Goal: Transaction & Acquisition: Purchase product/service

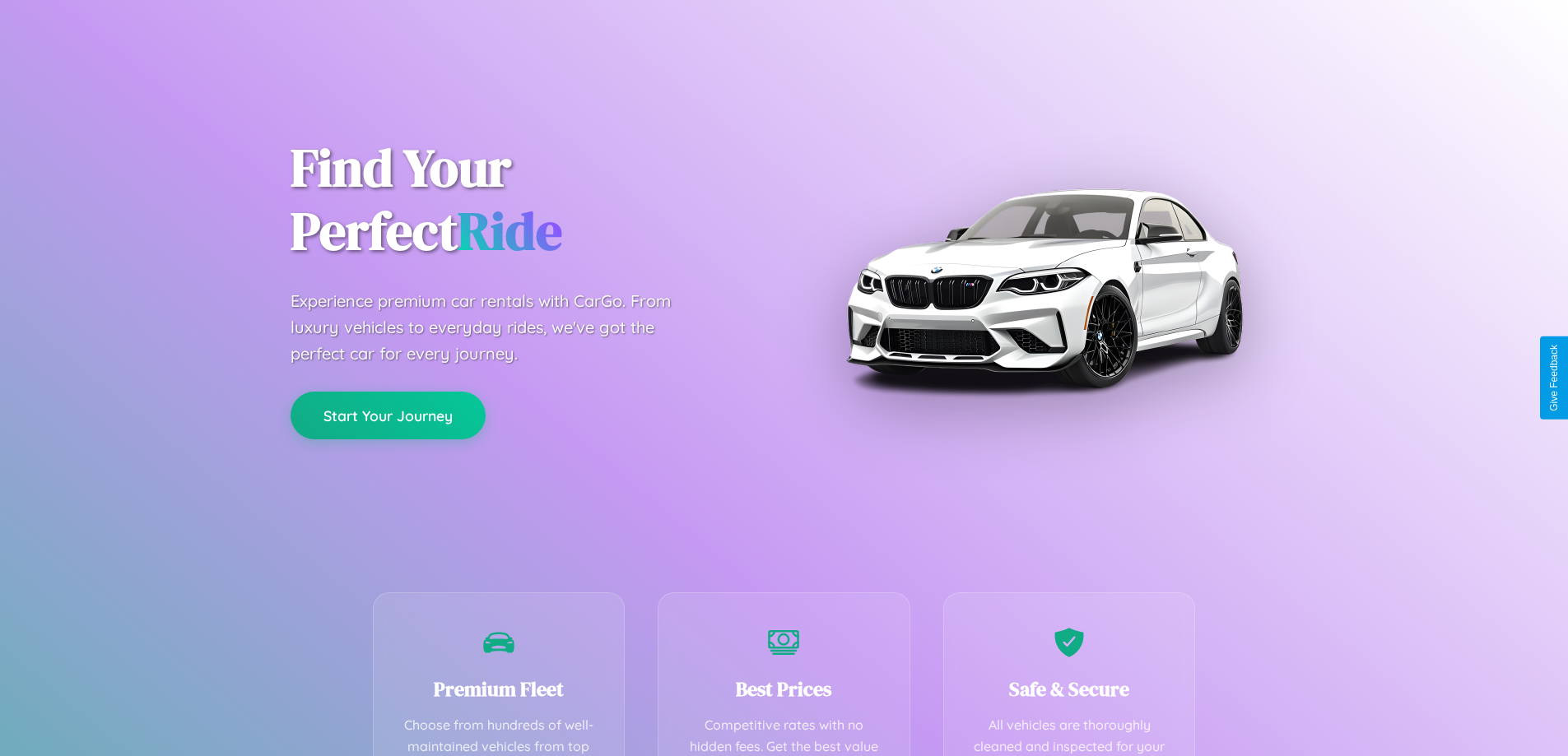
scroll to position [480, 0]
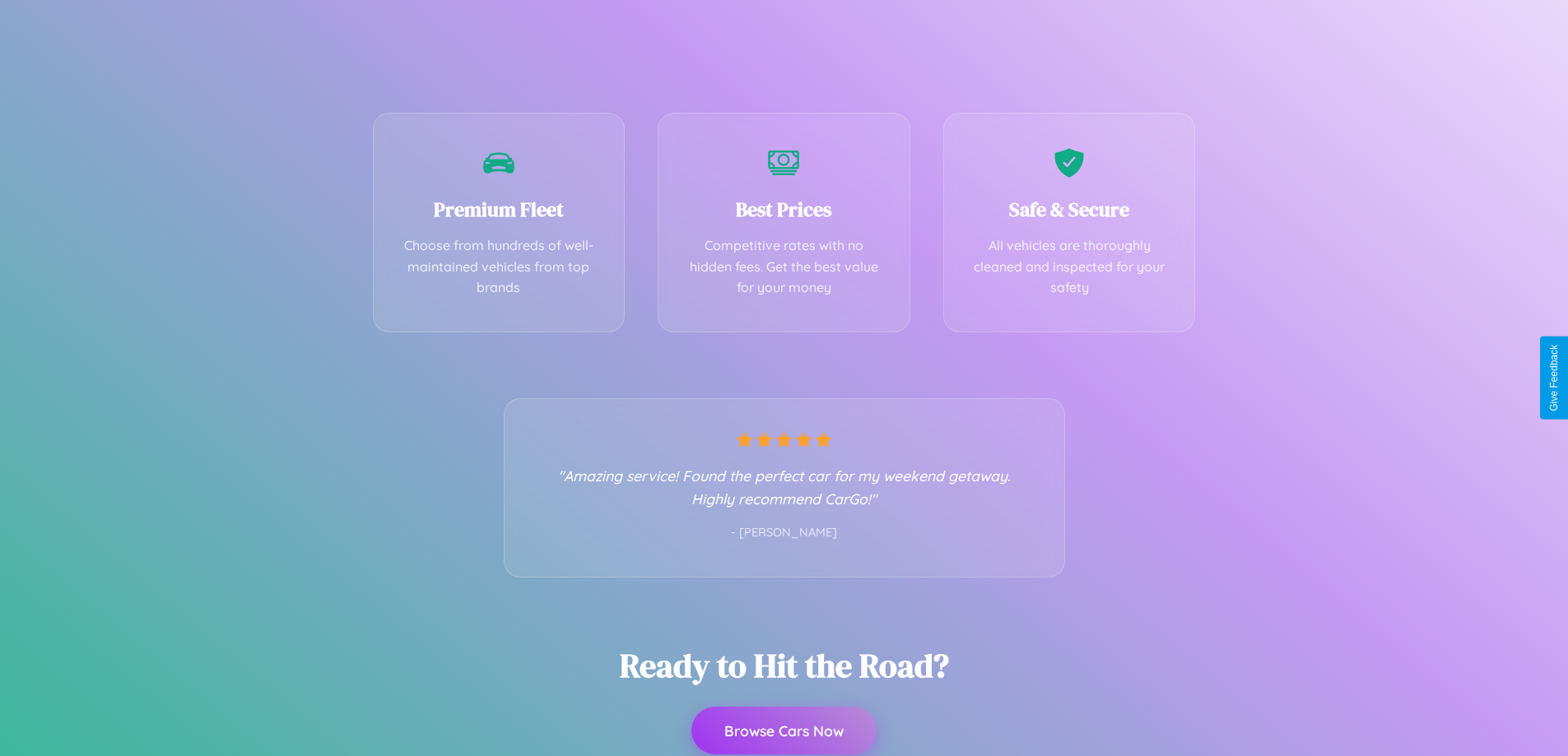
click at [784, 730] on button "Browse Cars Now" at bounding box center [784, 730] width 185 height 48
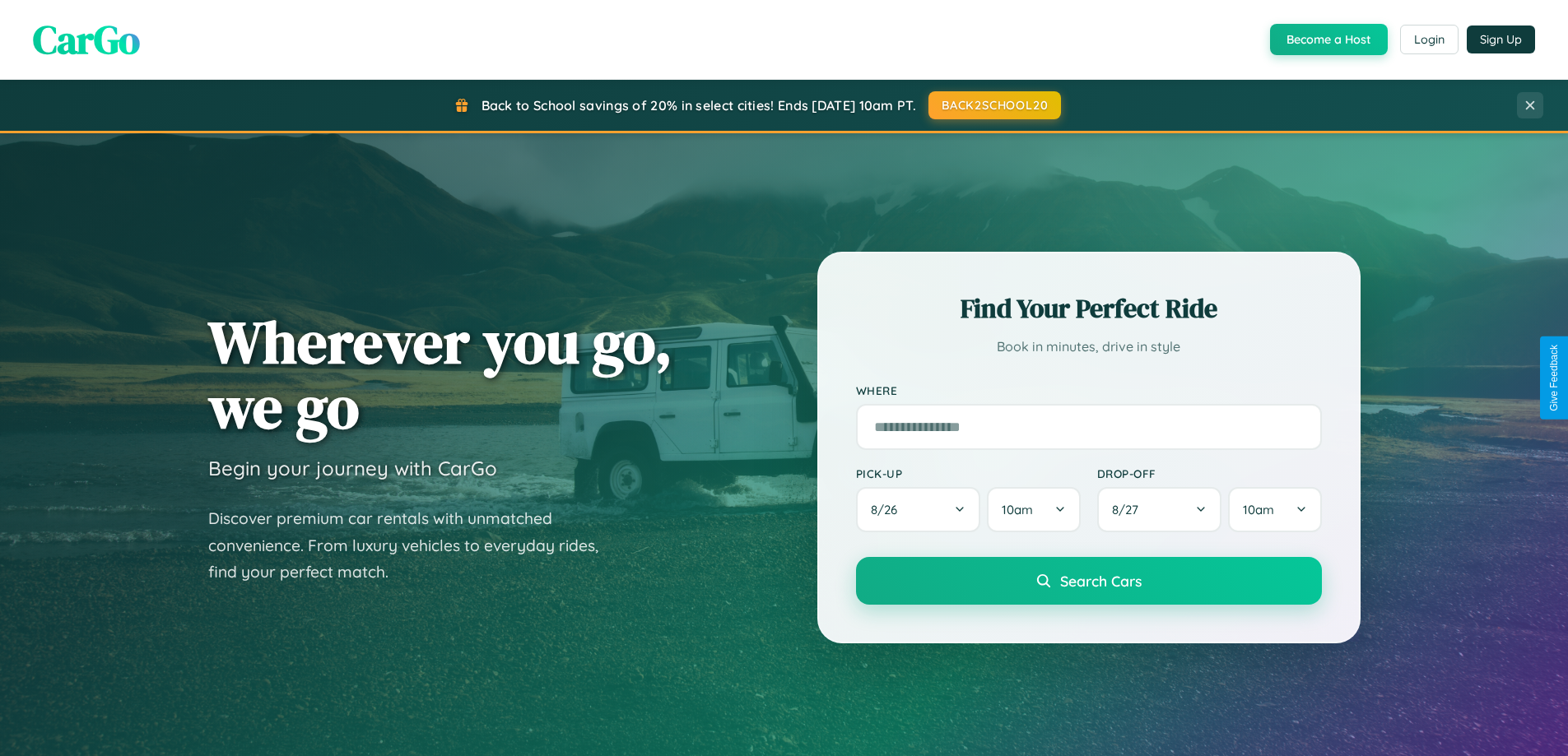
scroll to position [709, 0]
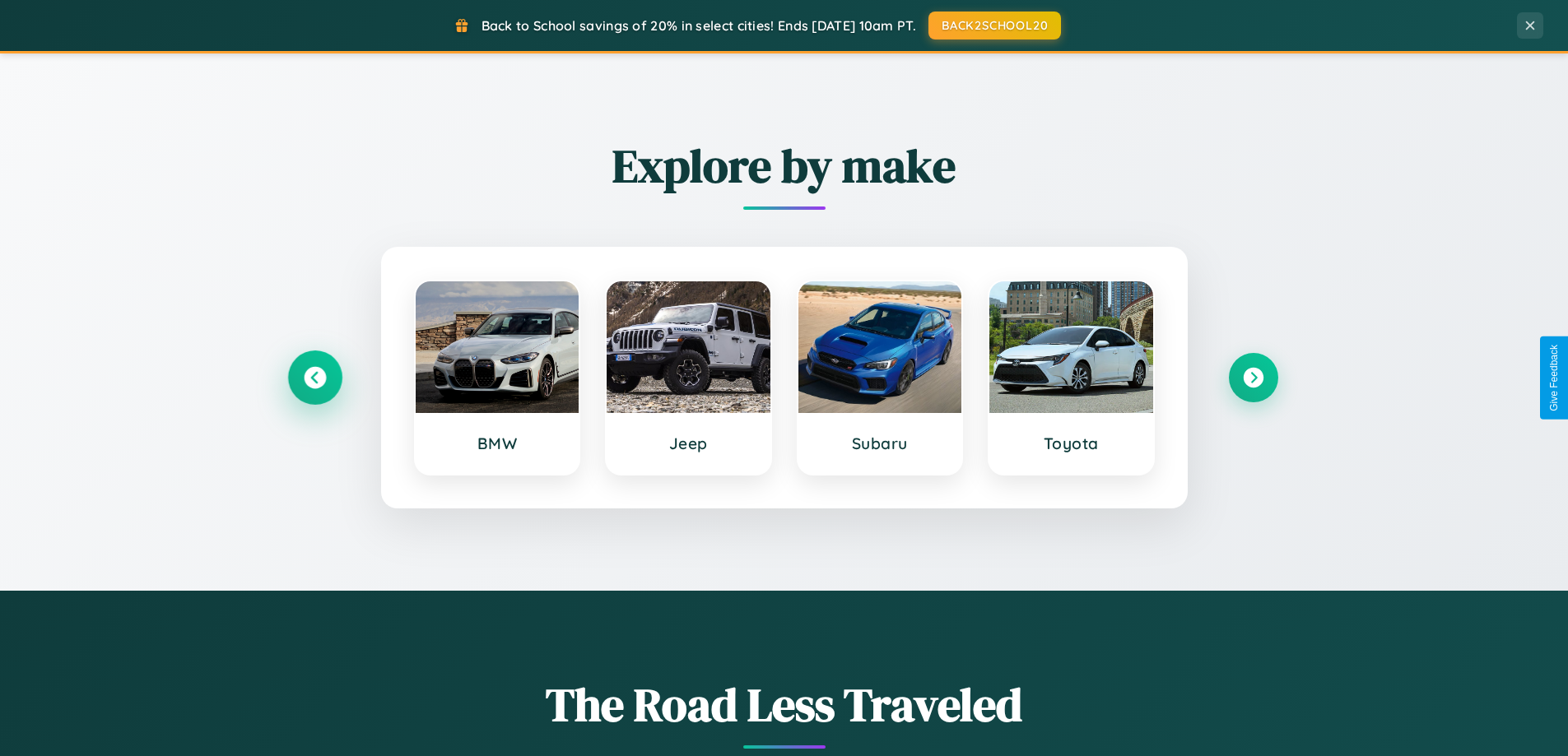
click at [314, 378] on icon at bounding box center [315, 378] width 22 height 22
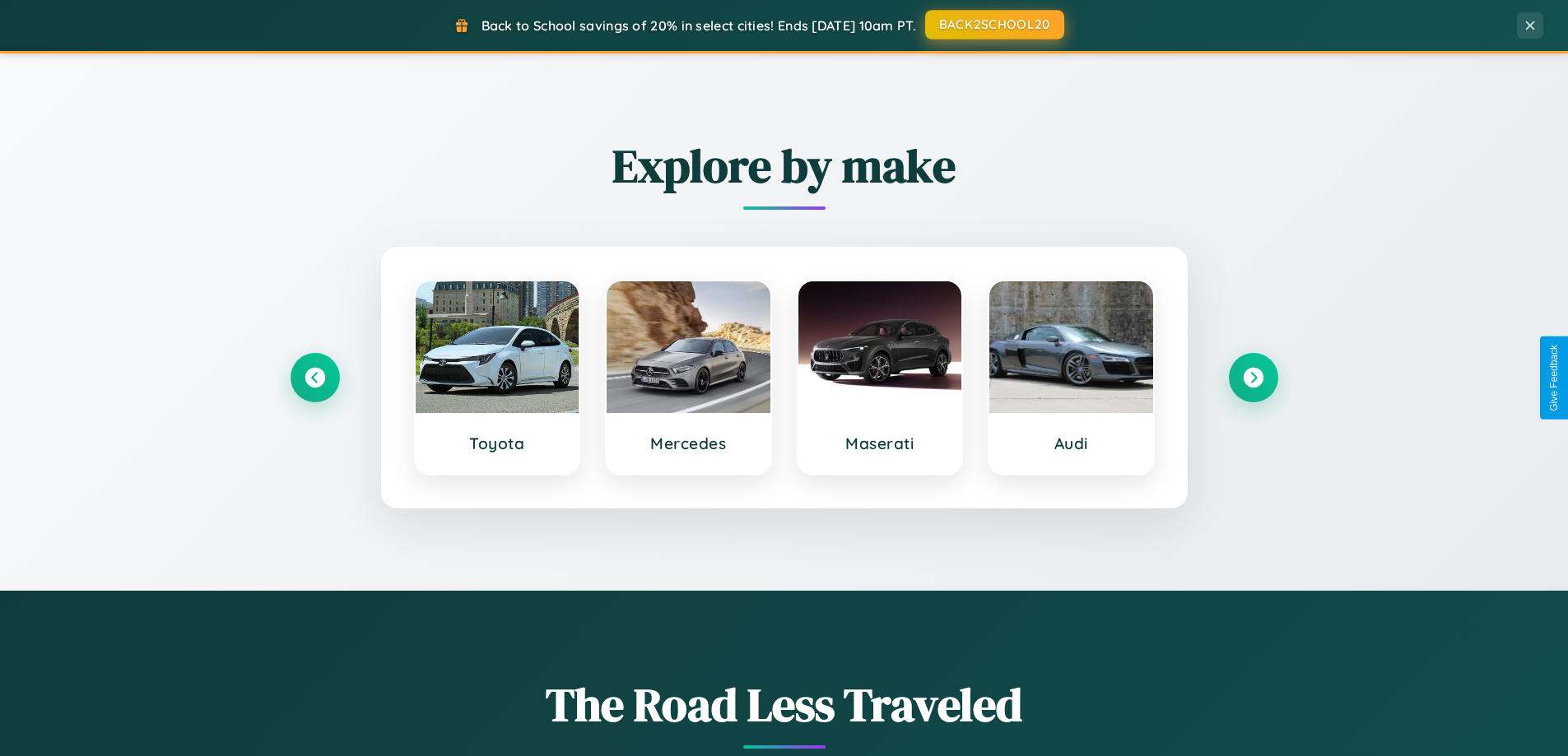
click at [993, 25] on button "BACK2SCHOOL20" at bounding box center [995, 25] width 139 height 29
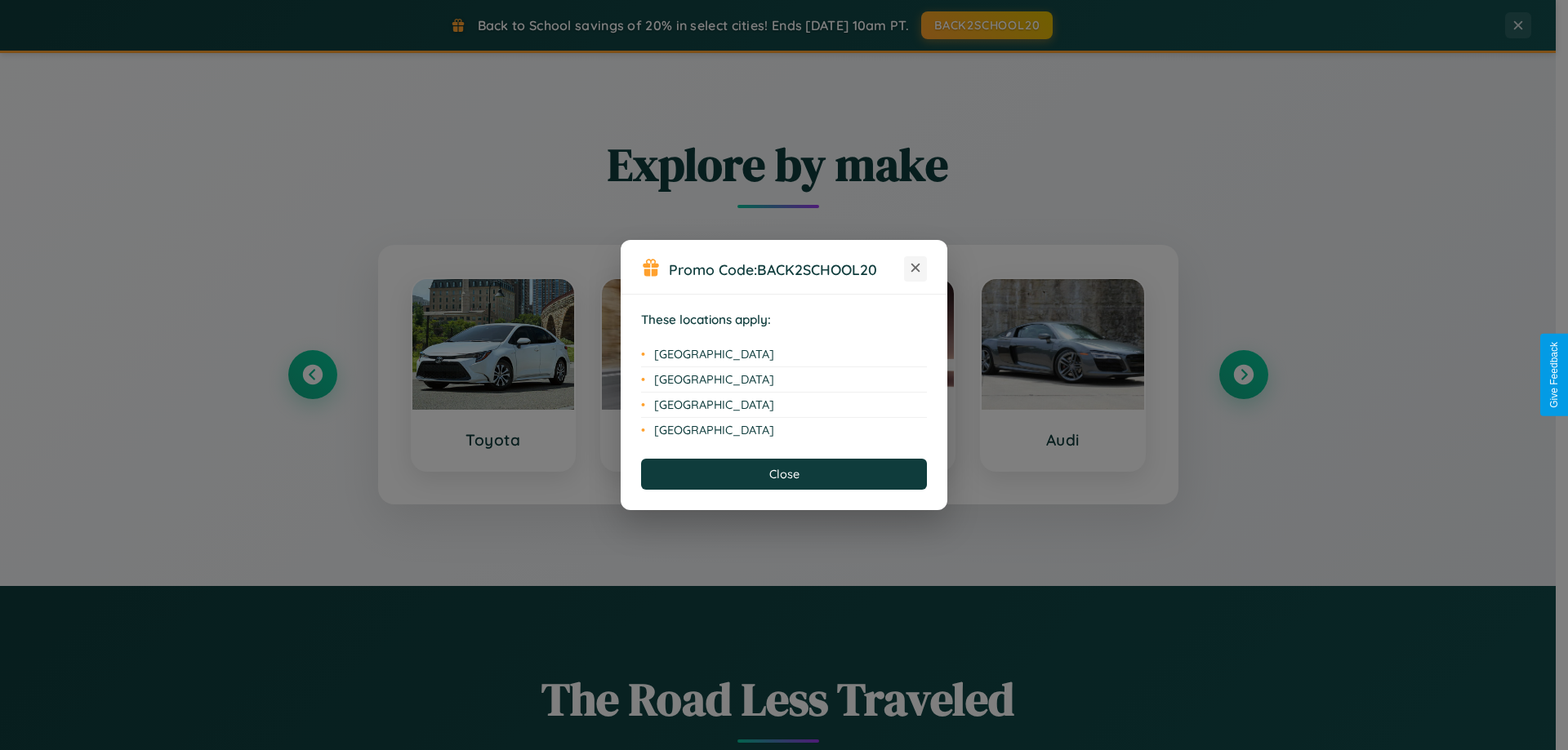
click at [916, 269] on icon at bounding box center [916, 268] width 9 height 9
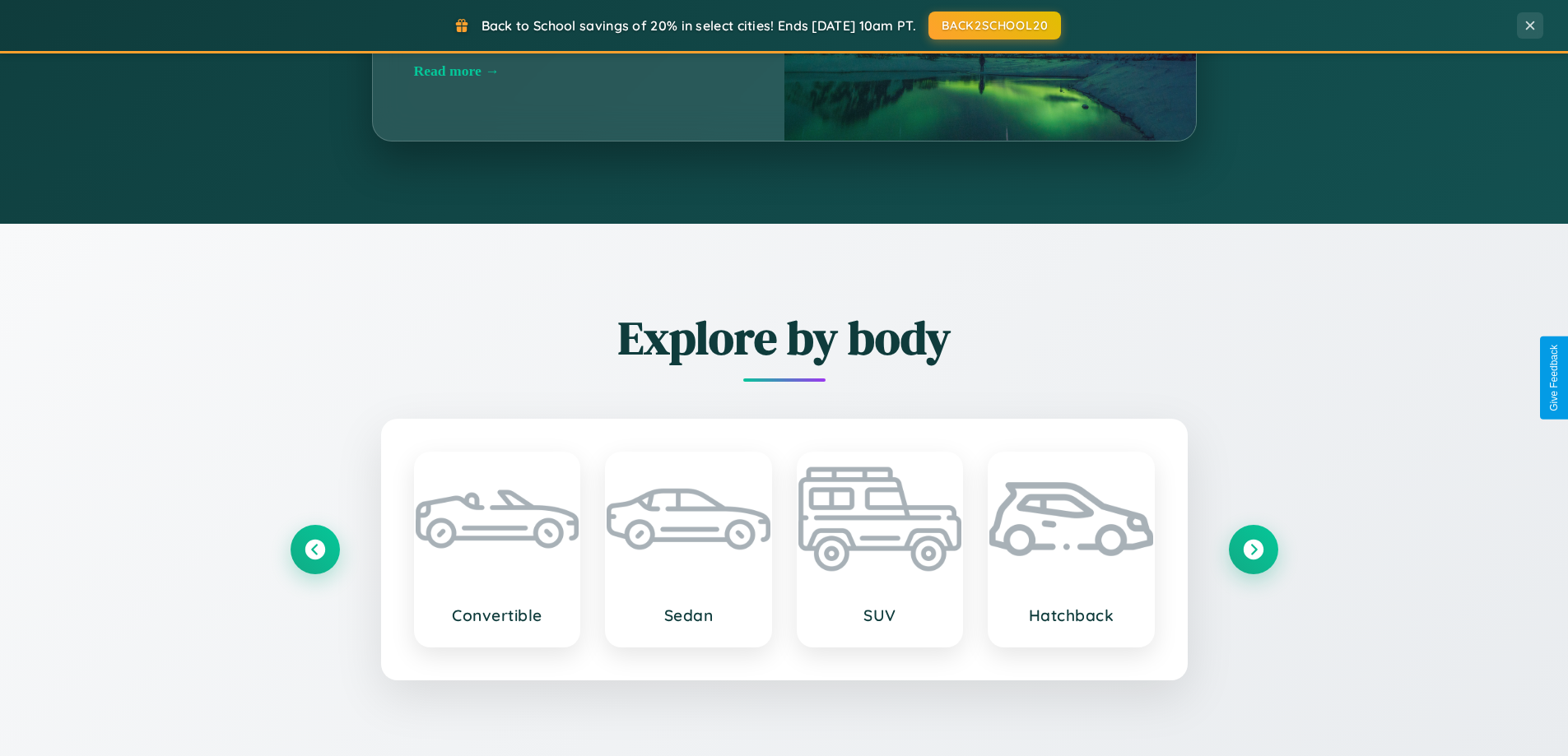
scroll to position [2644, 0]
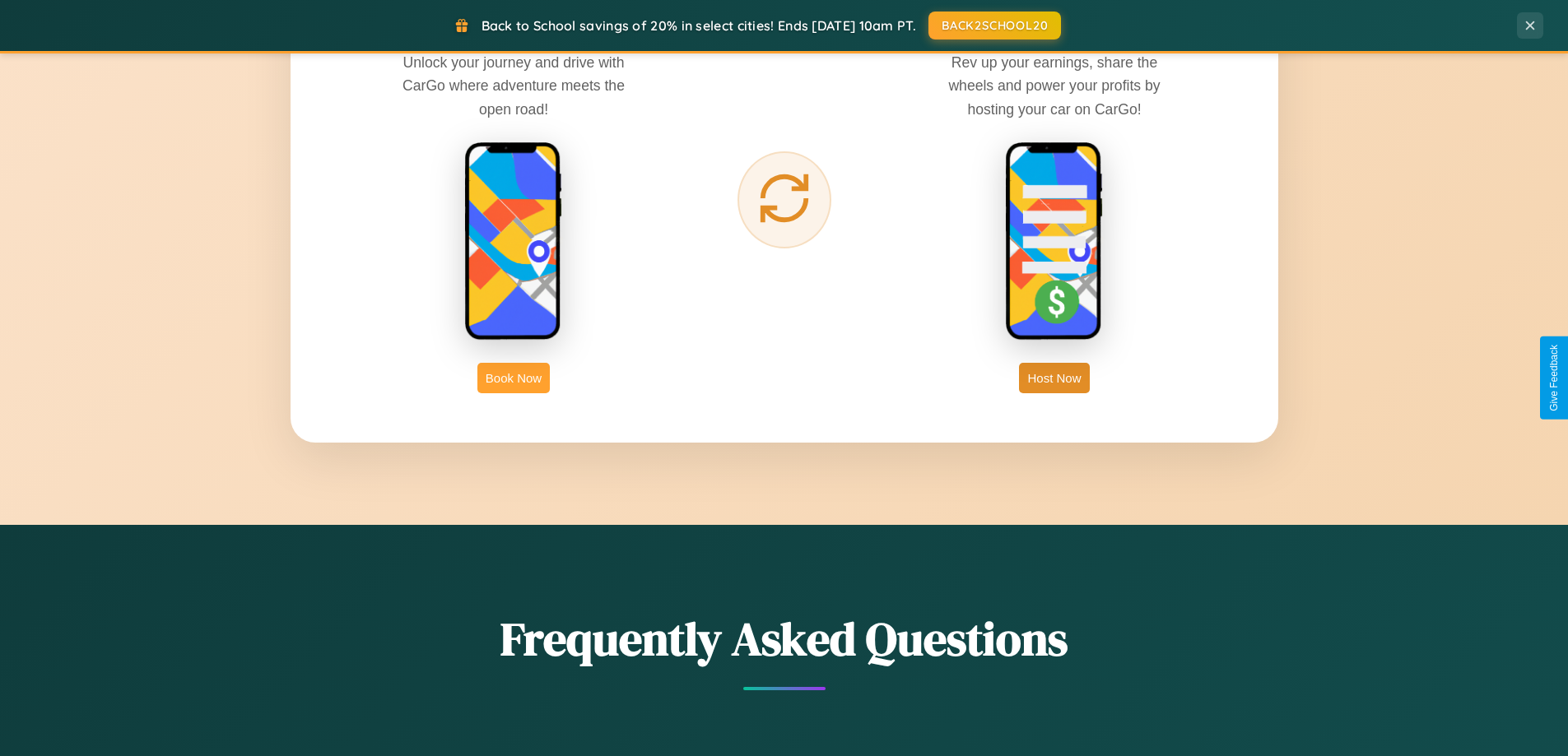
click at [514, 378] on button "Book Now" at bounding box center [513, 377] width 72 height 30
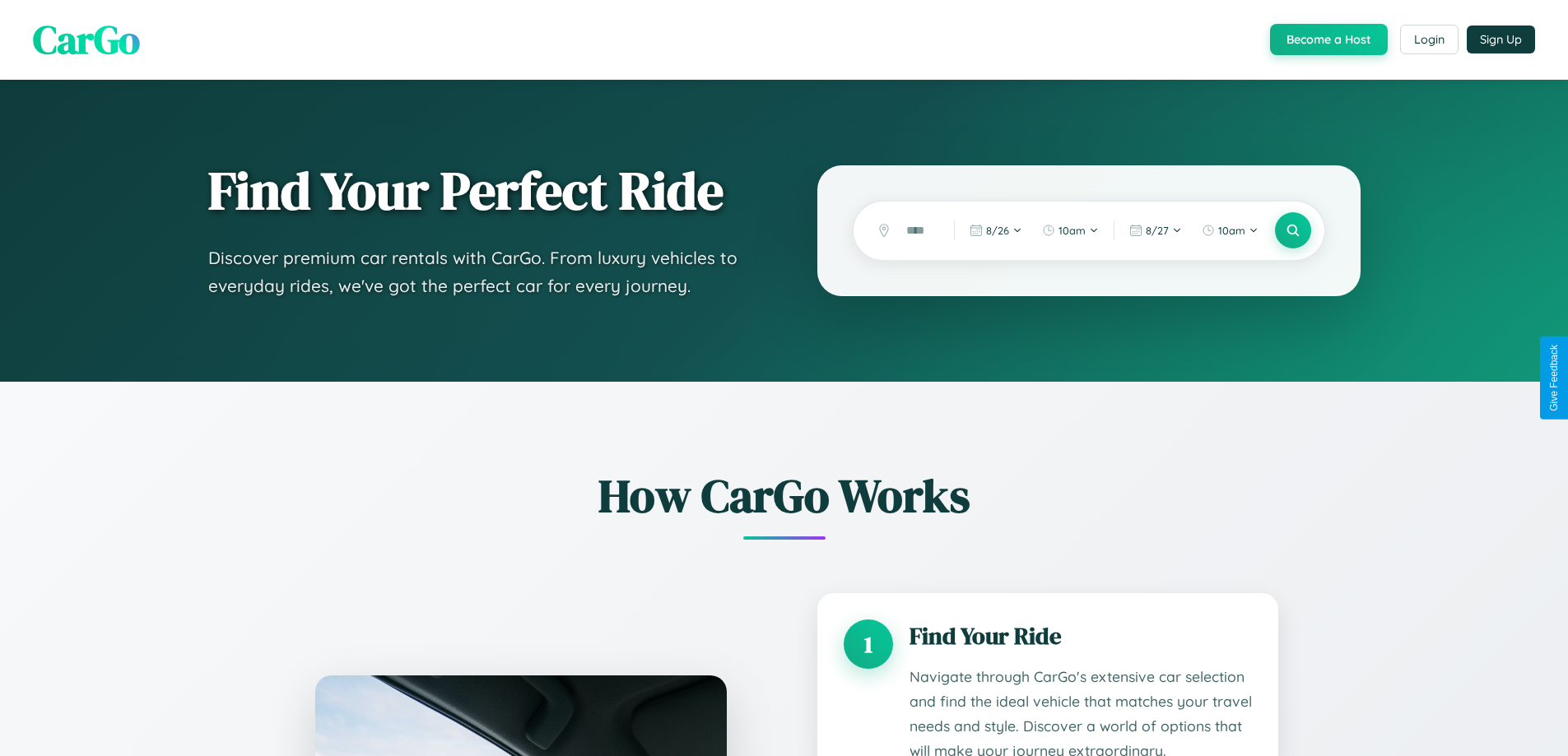
scroll to position [2585, 0]
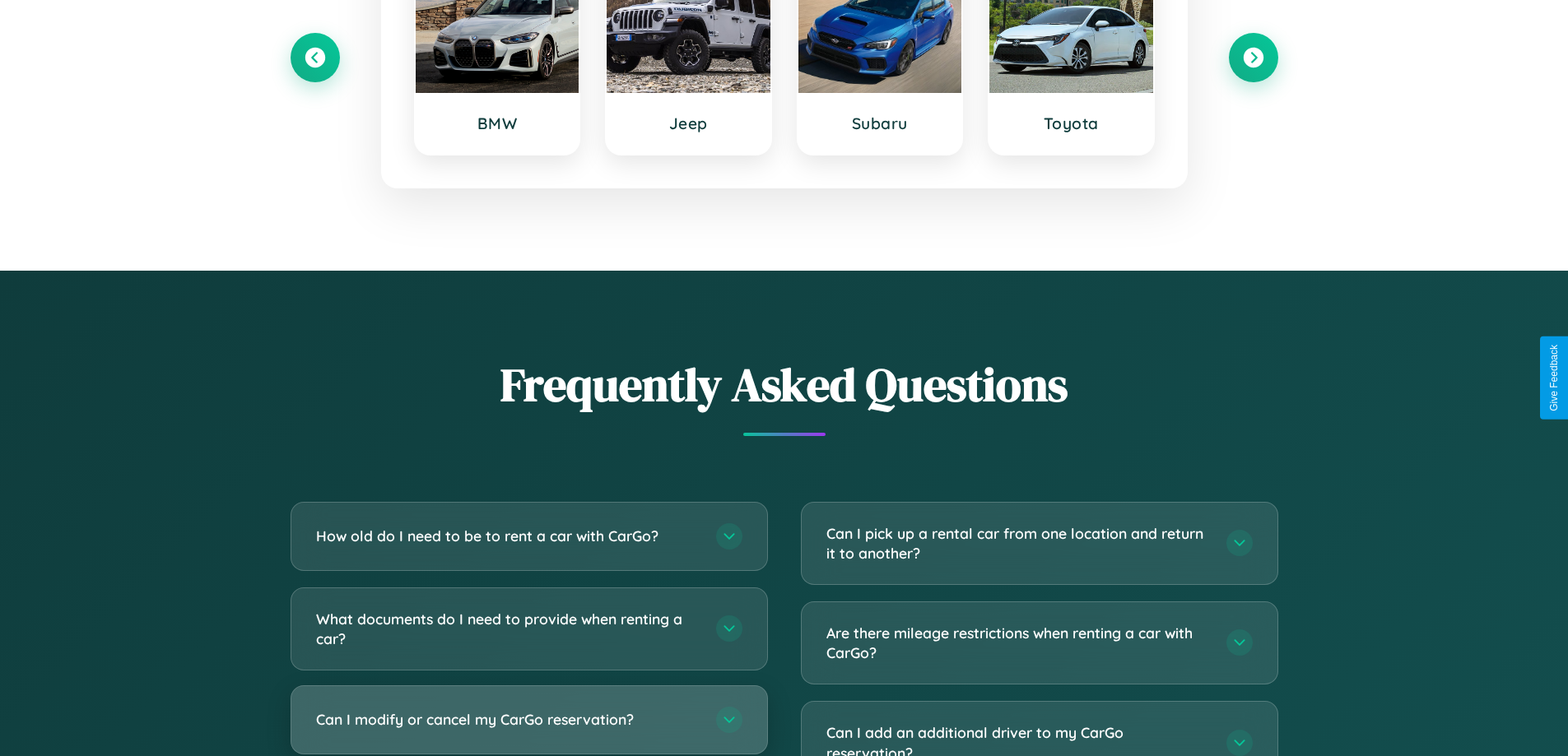
click at [528, 721] on h3 "Can I modify or cancel my CarGo reservation?" at bounding box center [507, 719] width 384 height 20
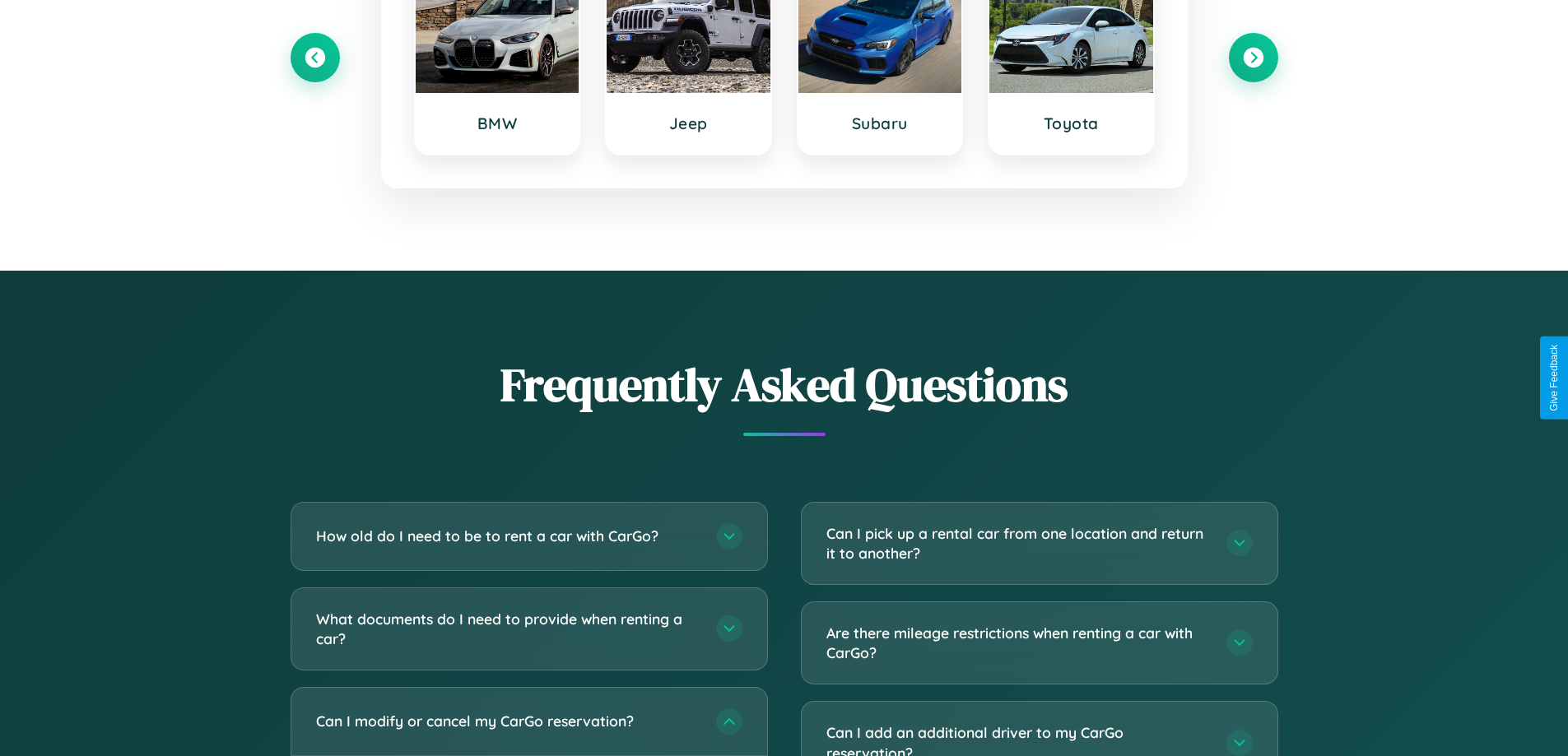
scroll to position [0, 0]
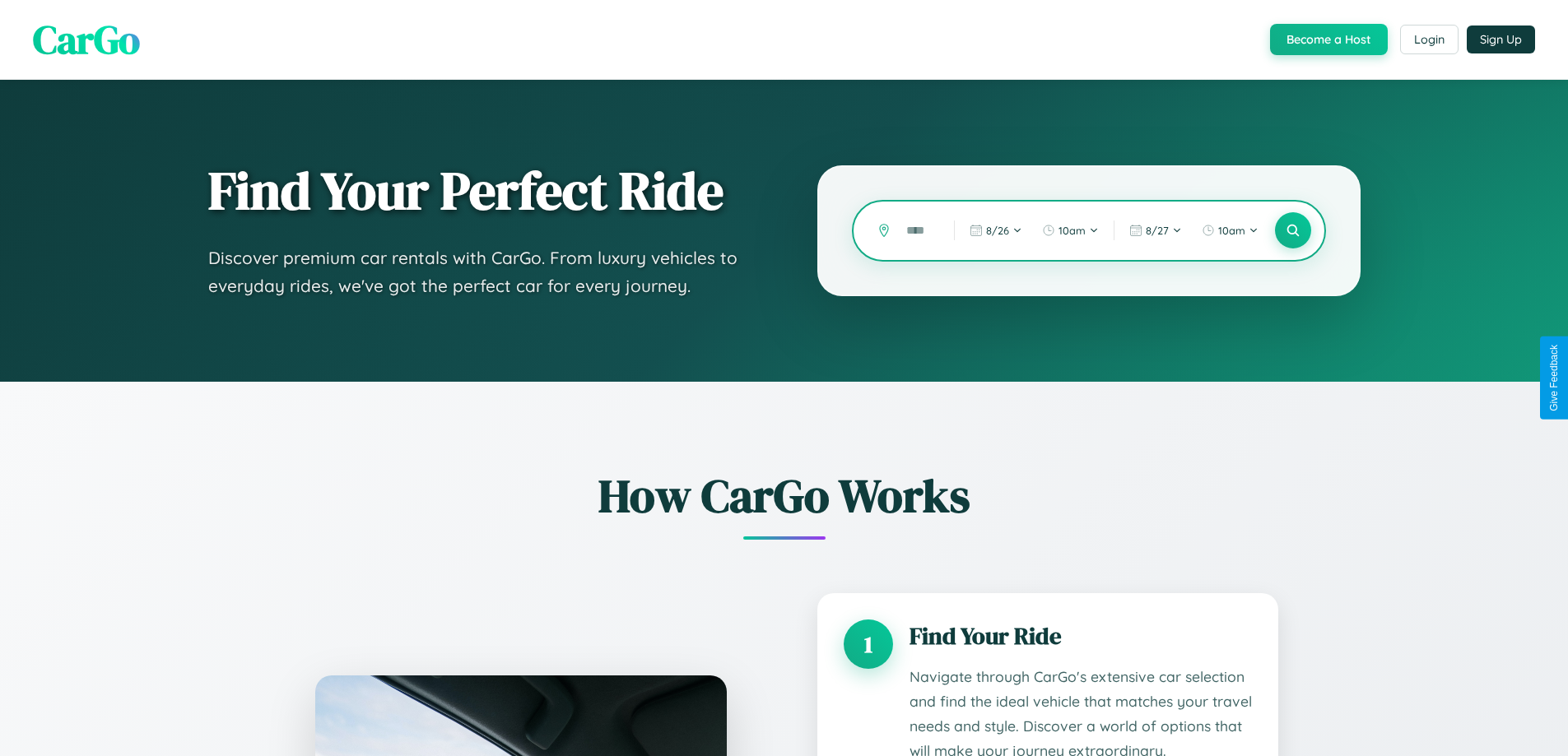
click at [917, 231] on input "text" at bounding box center [917, 230] width 39 height 28
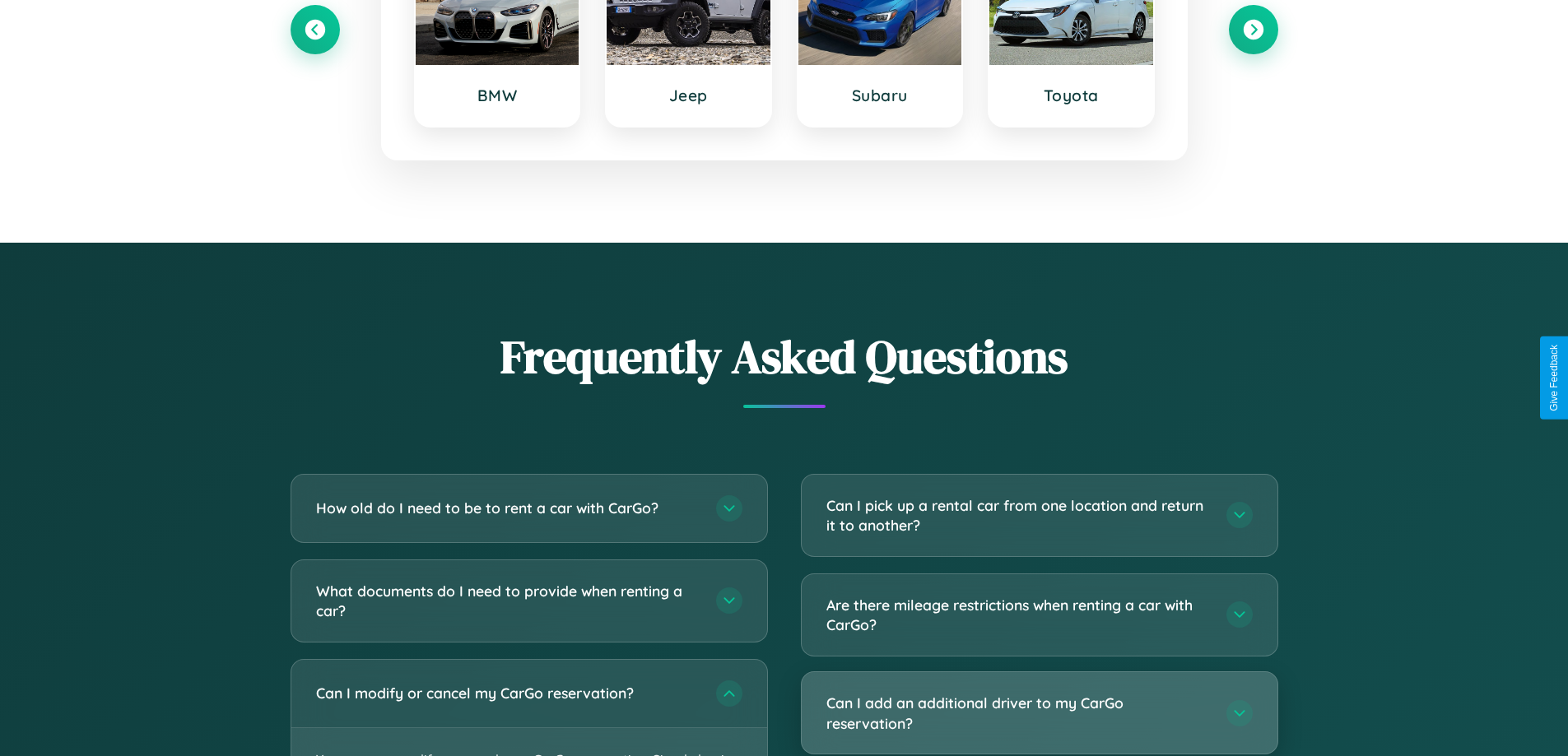
click at [1039, 713] on h3 "Can I add an additional driver to my CarGo reservation?" at bounding box center [1018, 713] width 384 height 40
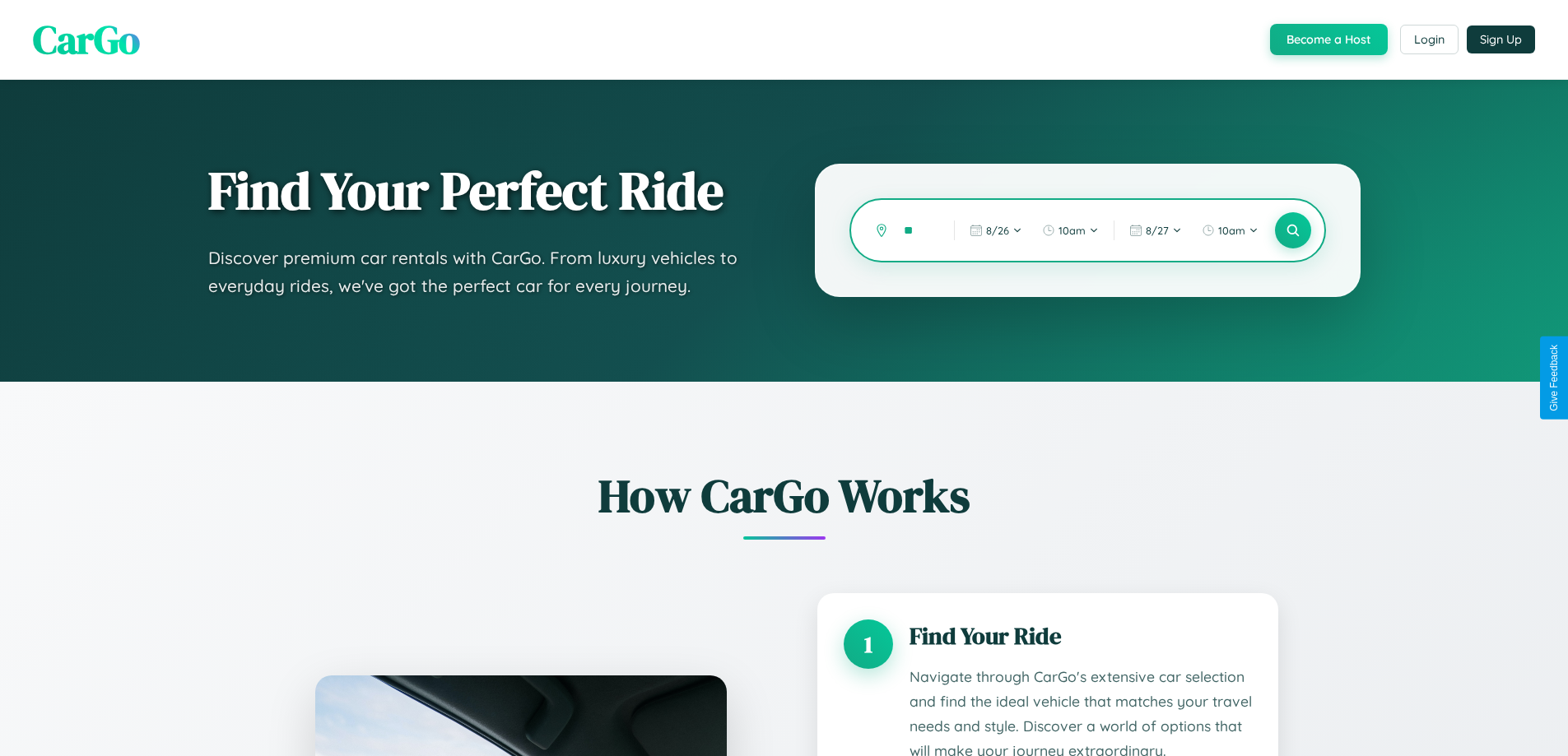
type input "*"
type input "*****"
click at [1292, 231] on icon at bounding box center [1292, 231] width 16 height 16
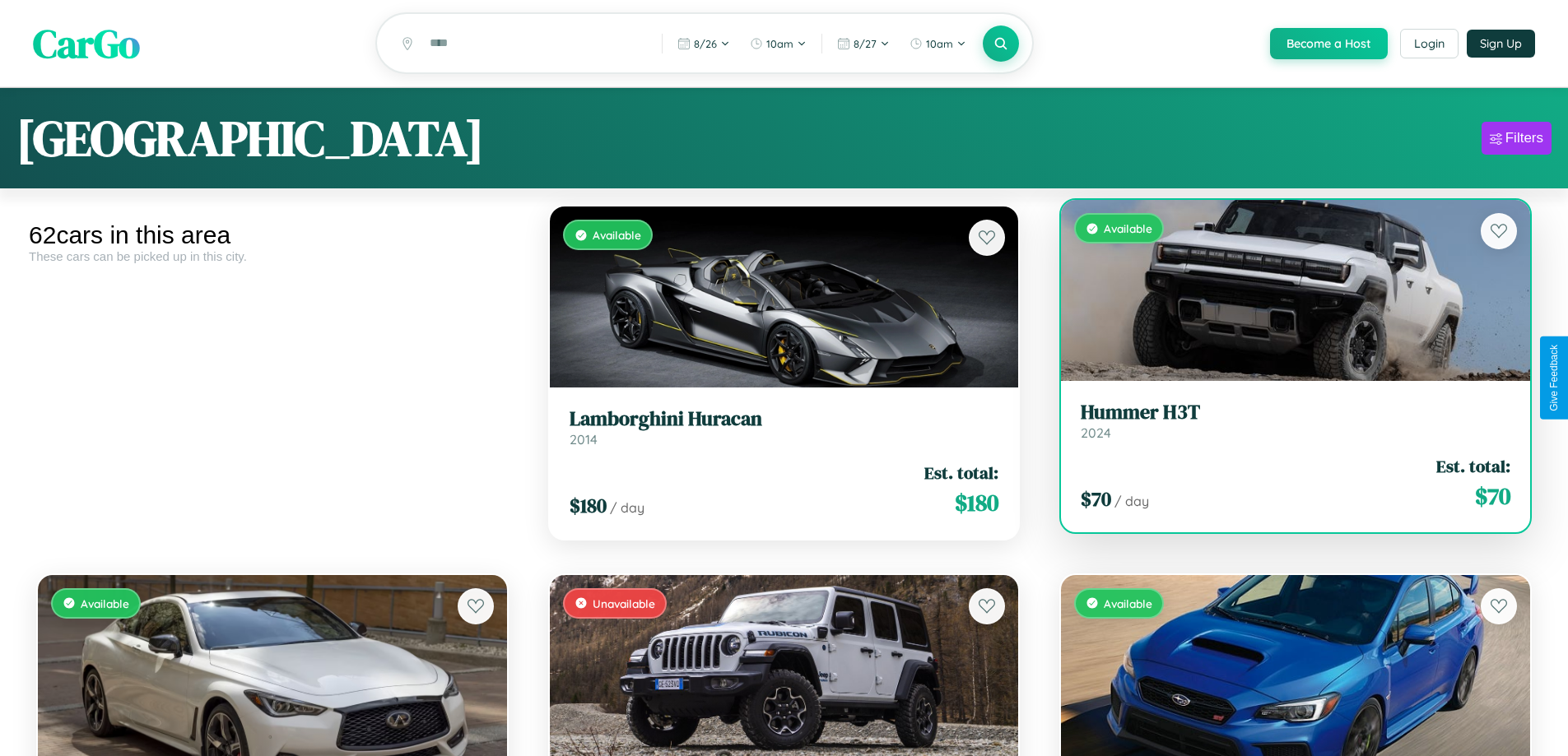
click at [1284, 423] on h3 "Hummer H3T" at bounding box center [1294, 413] width 429 height 24
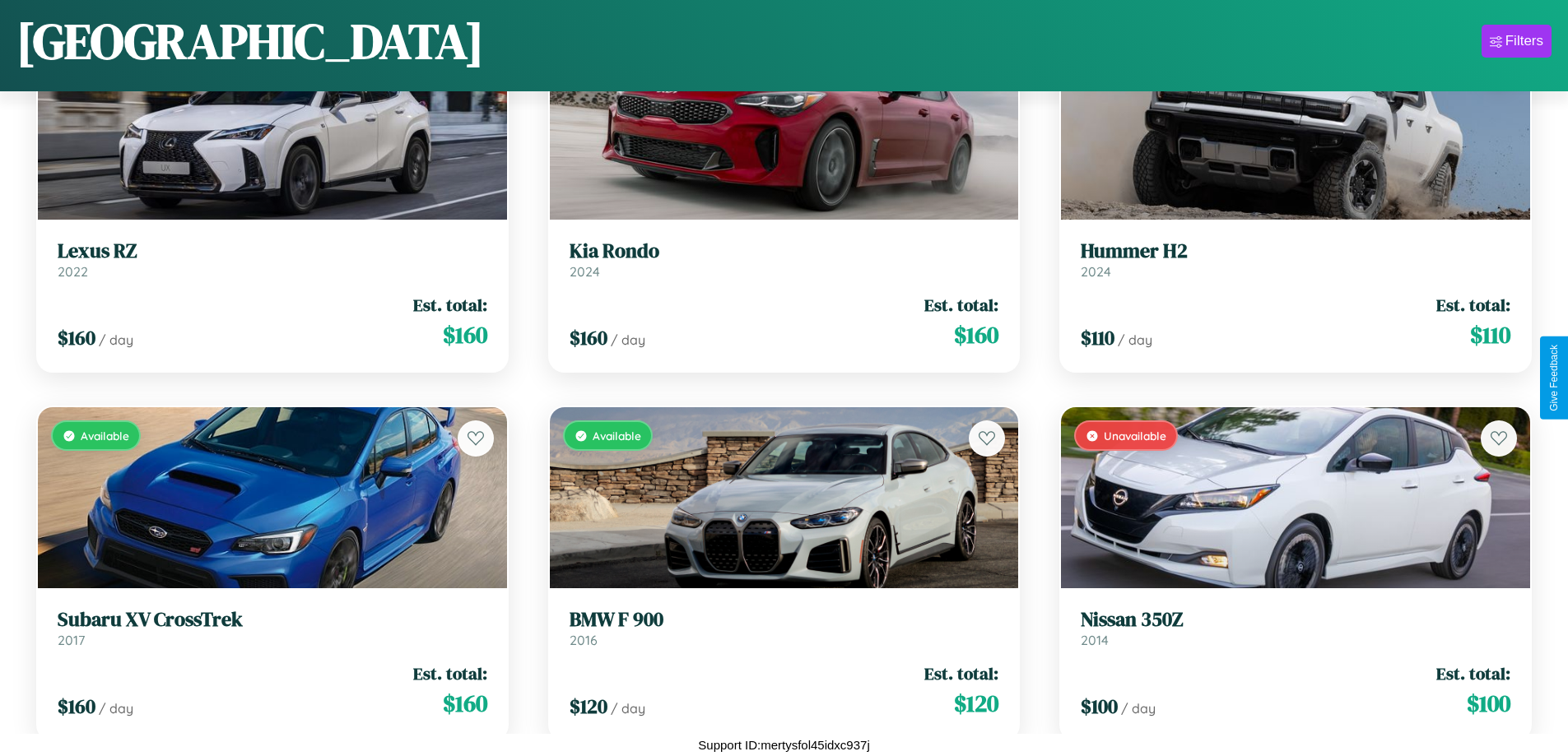
scroll to position [2811, 0]
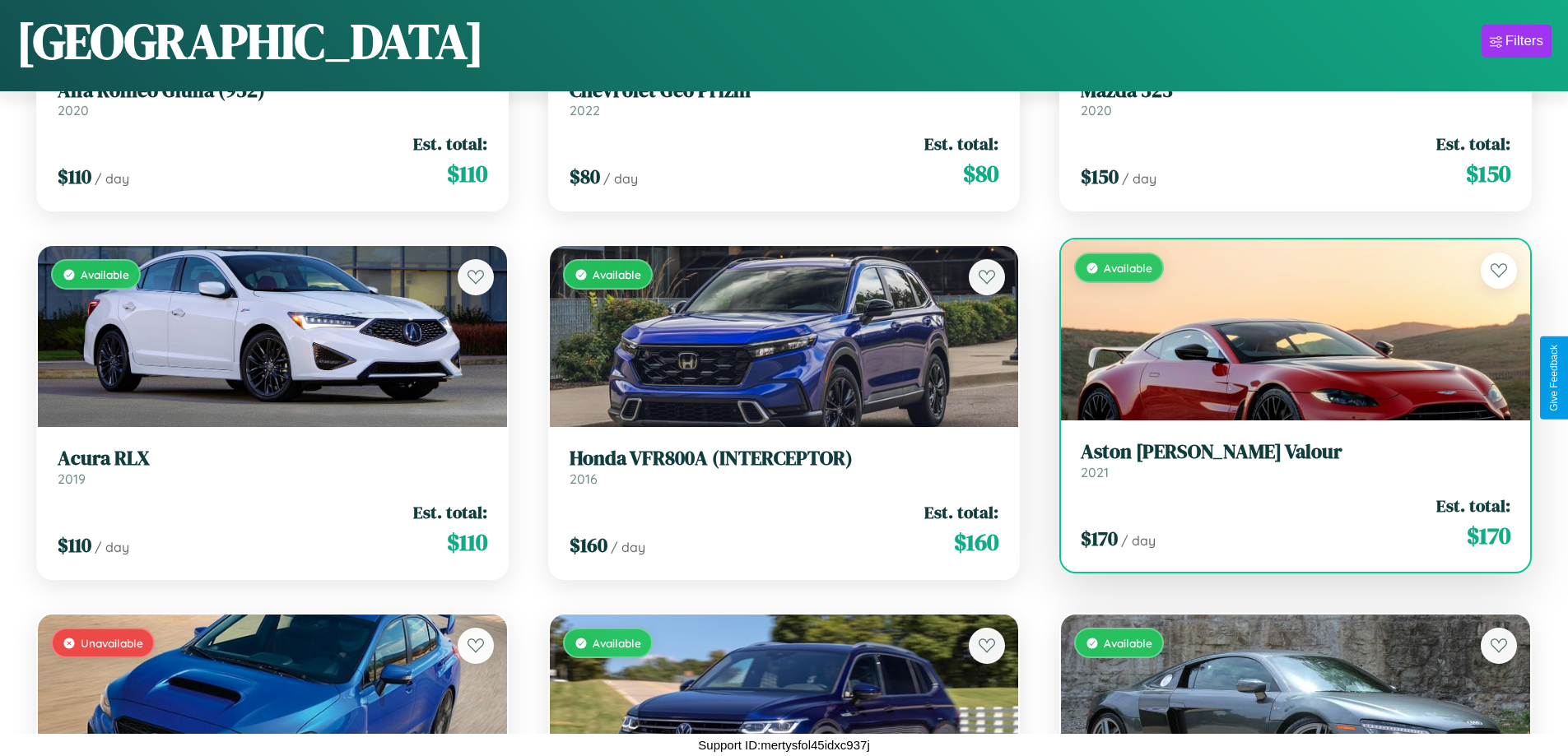
click at [1284, 467] on link "Aston Martin Valour 2021" at bounding box center [1294, 460] width 429 height 40
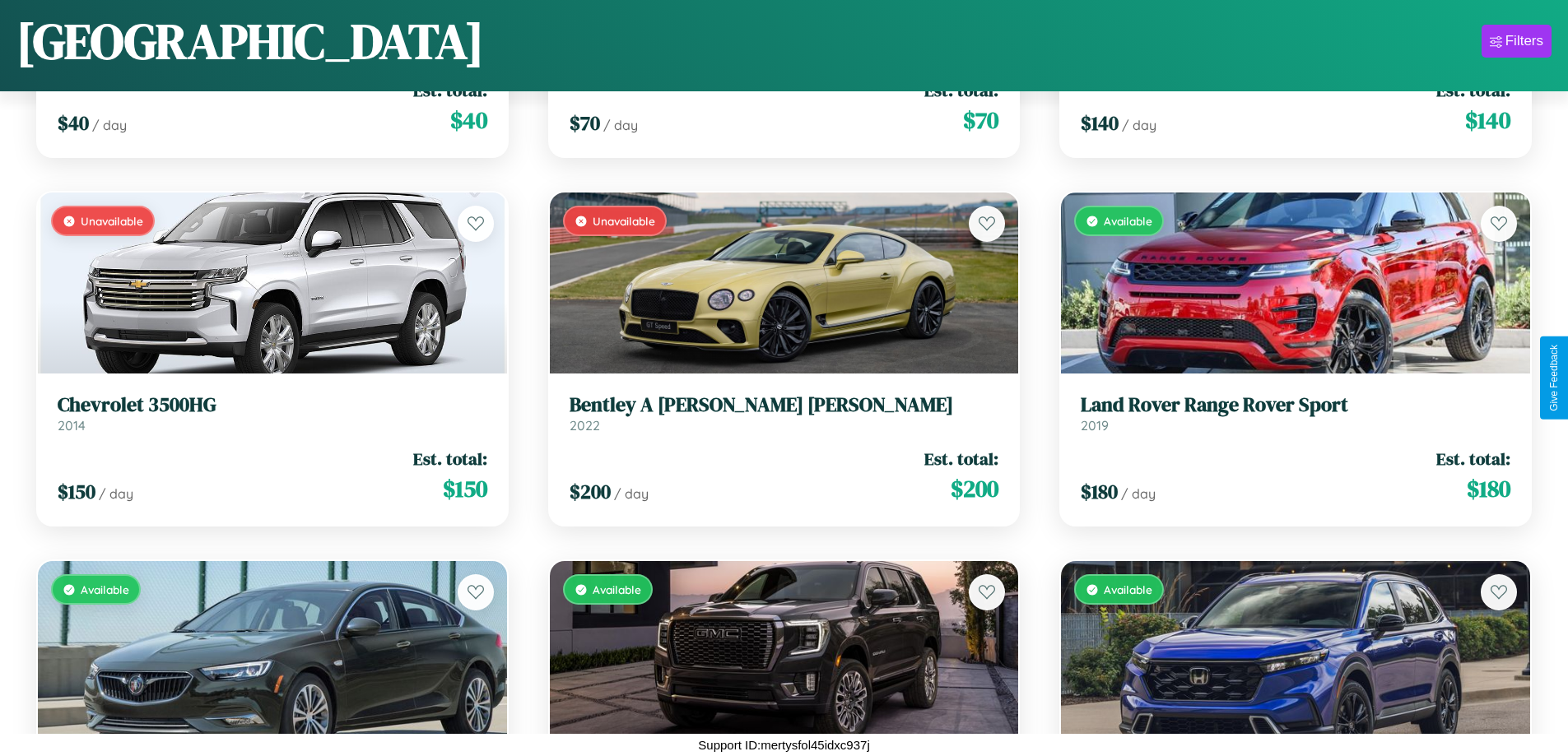
scroll to position [5021, 0]
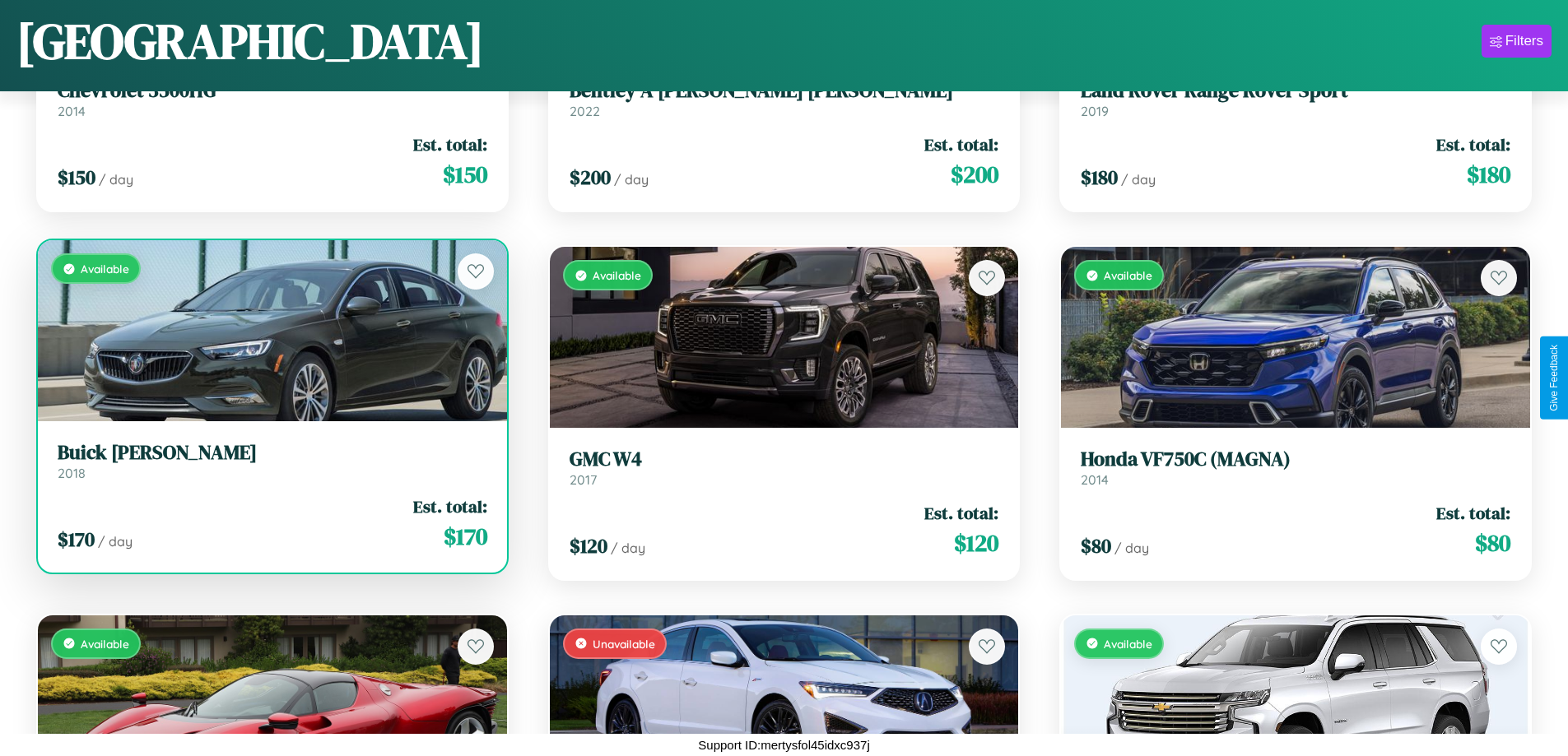
click at [270, 460] on h3 "Buick Cascada" at bounding box center [272, 453] width 429 height 24
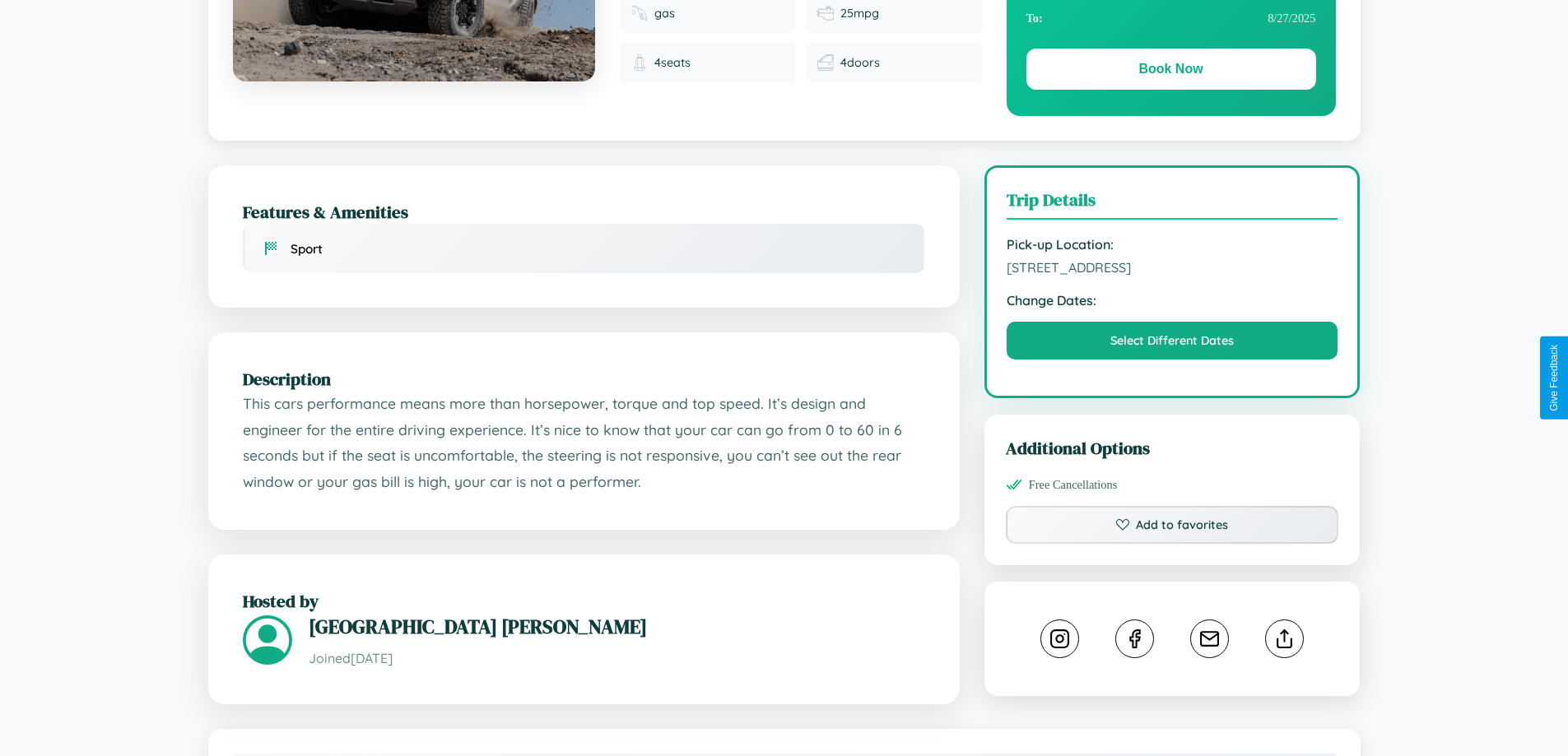
scroll to position [541, 0]
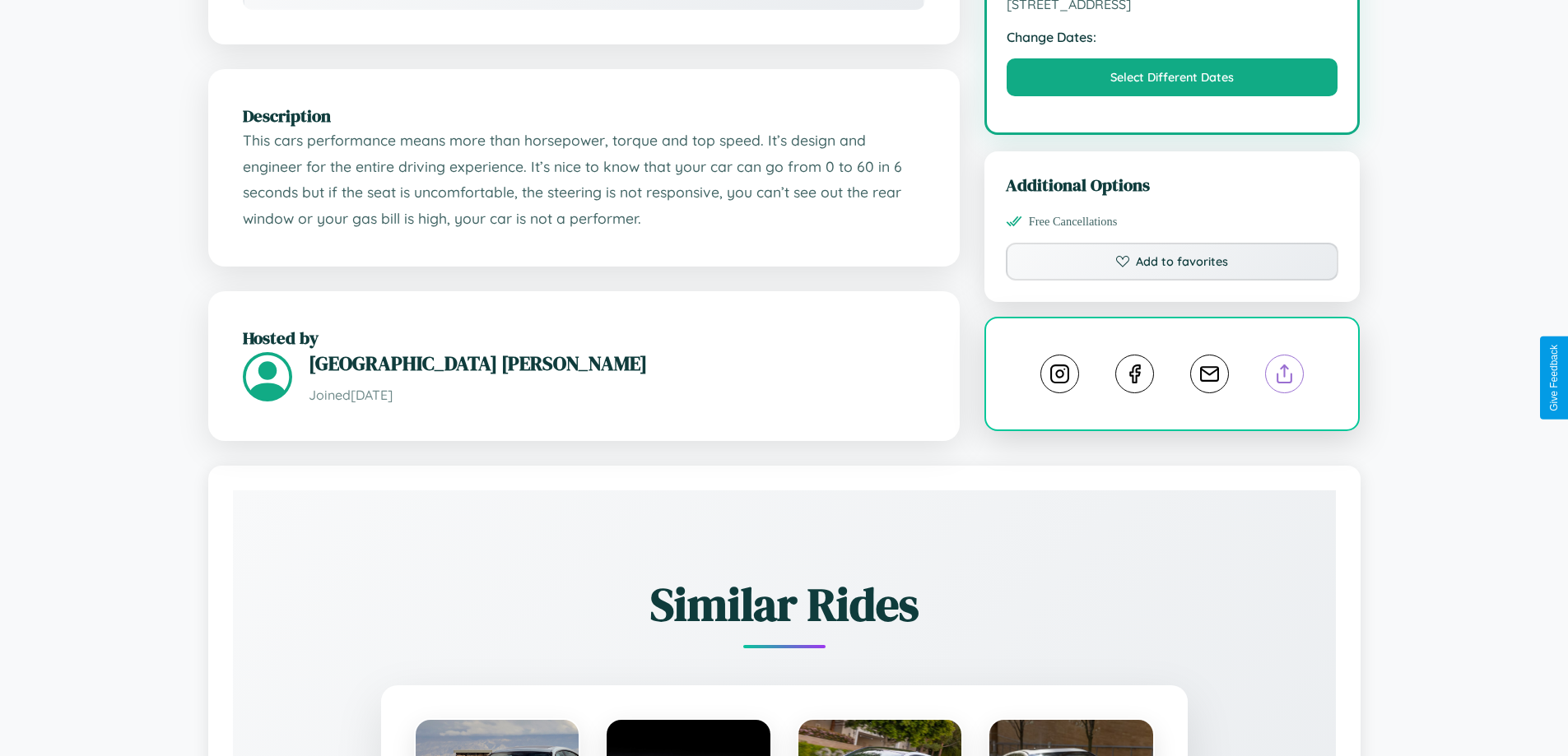
click at [1284, 377] on line at bounding box center [1284, 371] width 0 height 12
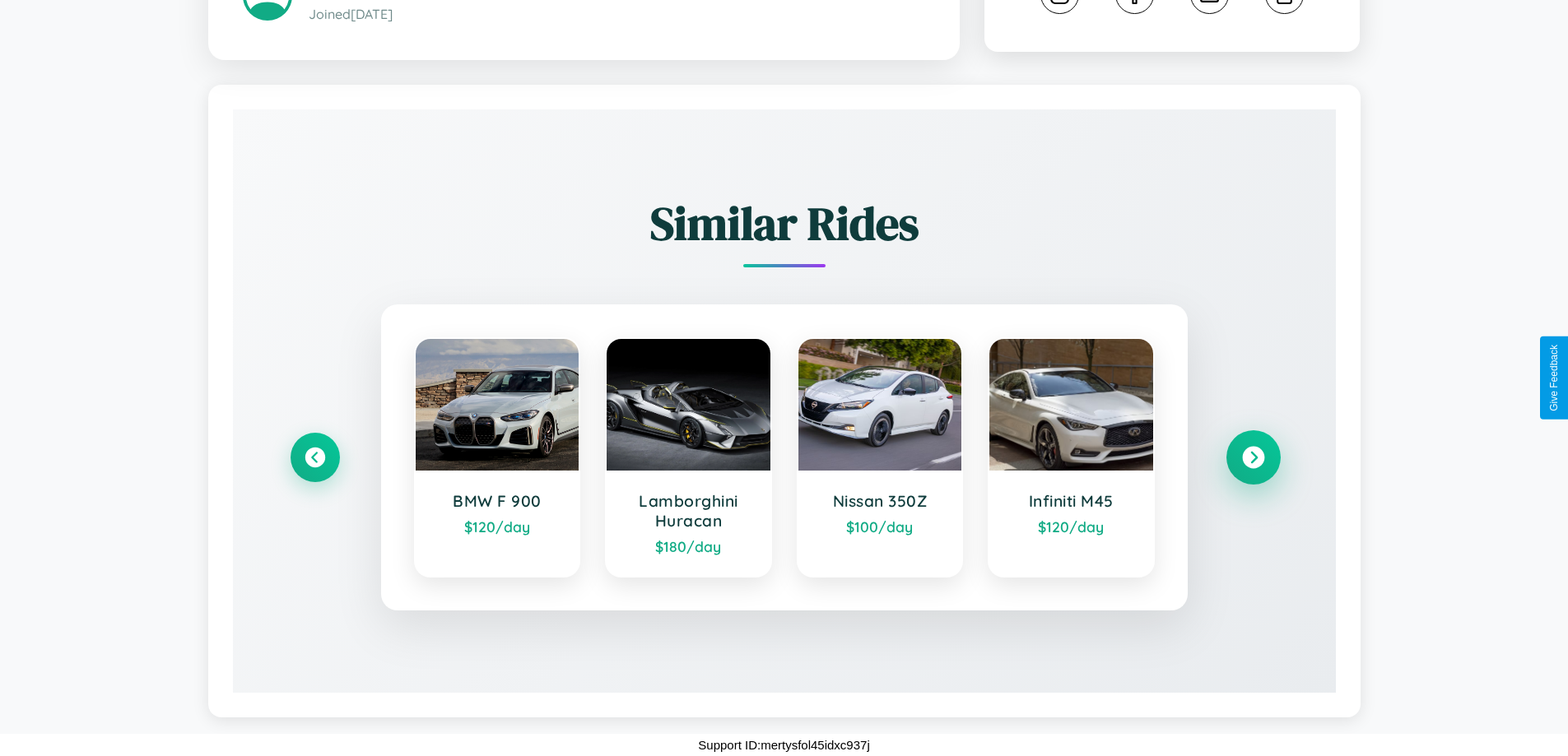
click at [1252, 458] on icon at bounding box center [1253, 458] width 22 height 22
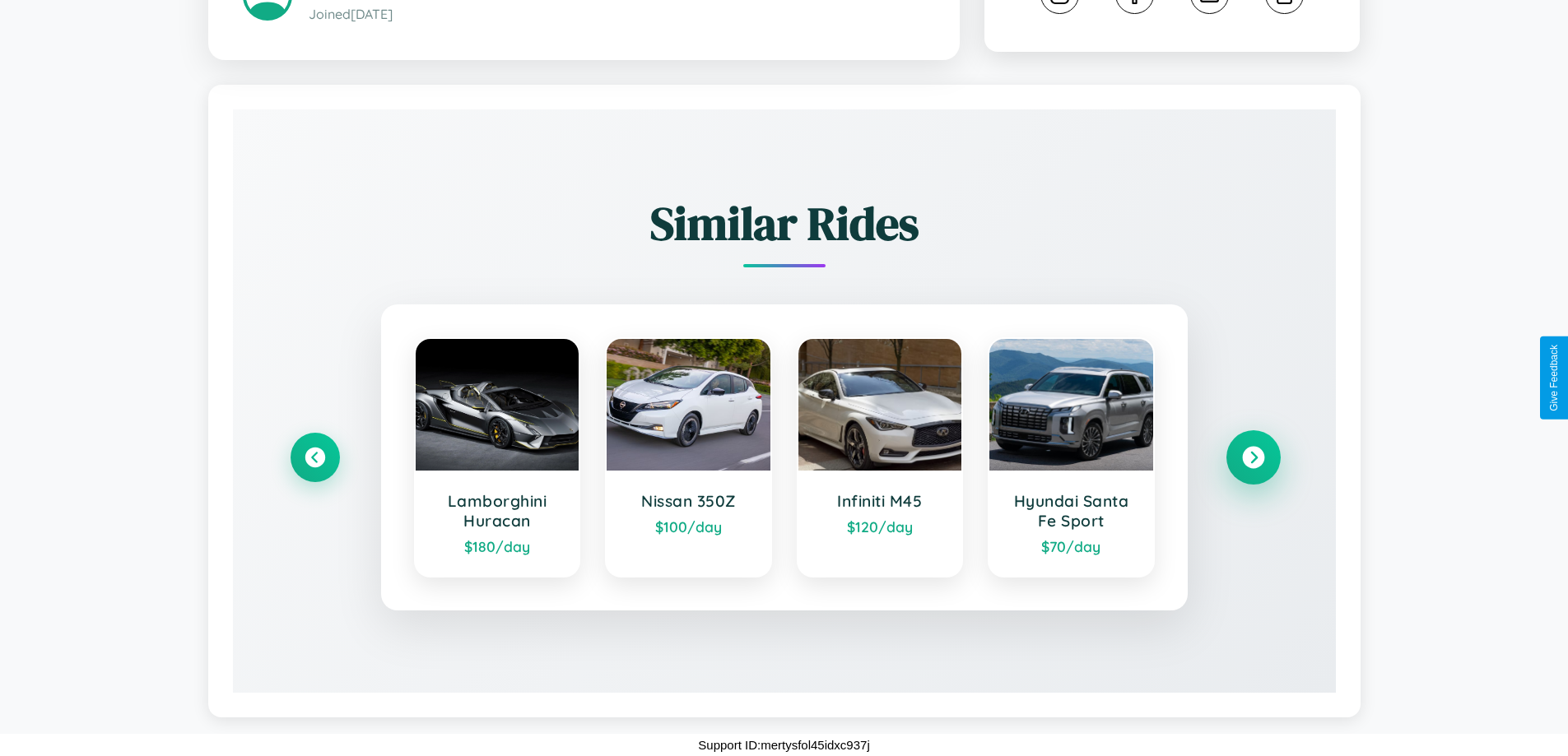
click at [1252, 458] on icon at bounding box center [1253, 458] width 22 height 22
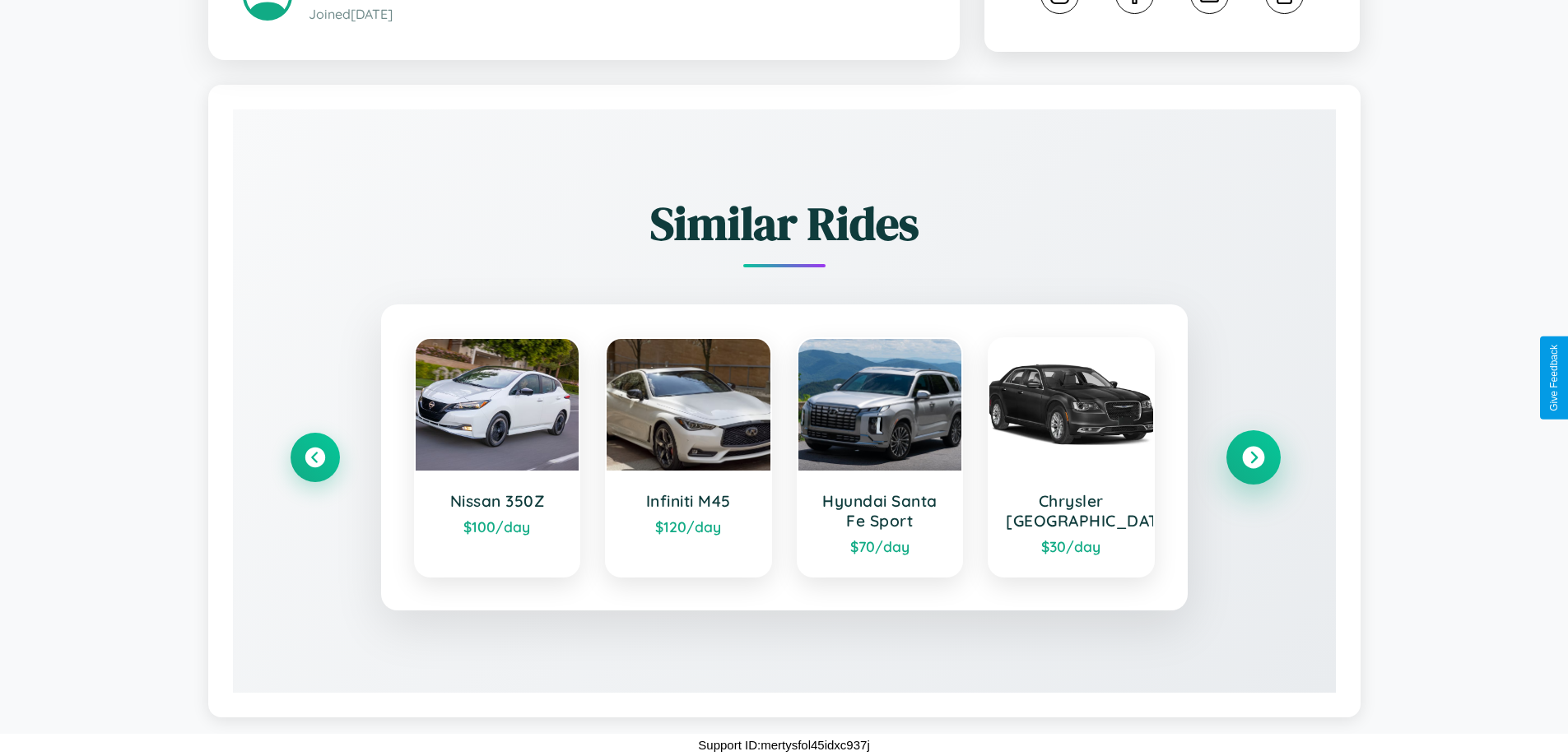
click at [1252, 458] on icon at bounding box center [1253, 458] width 22 height 22
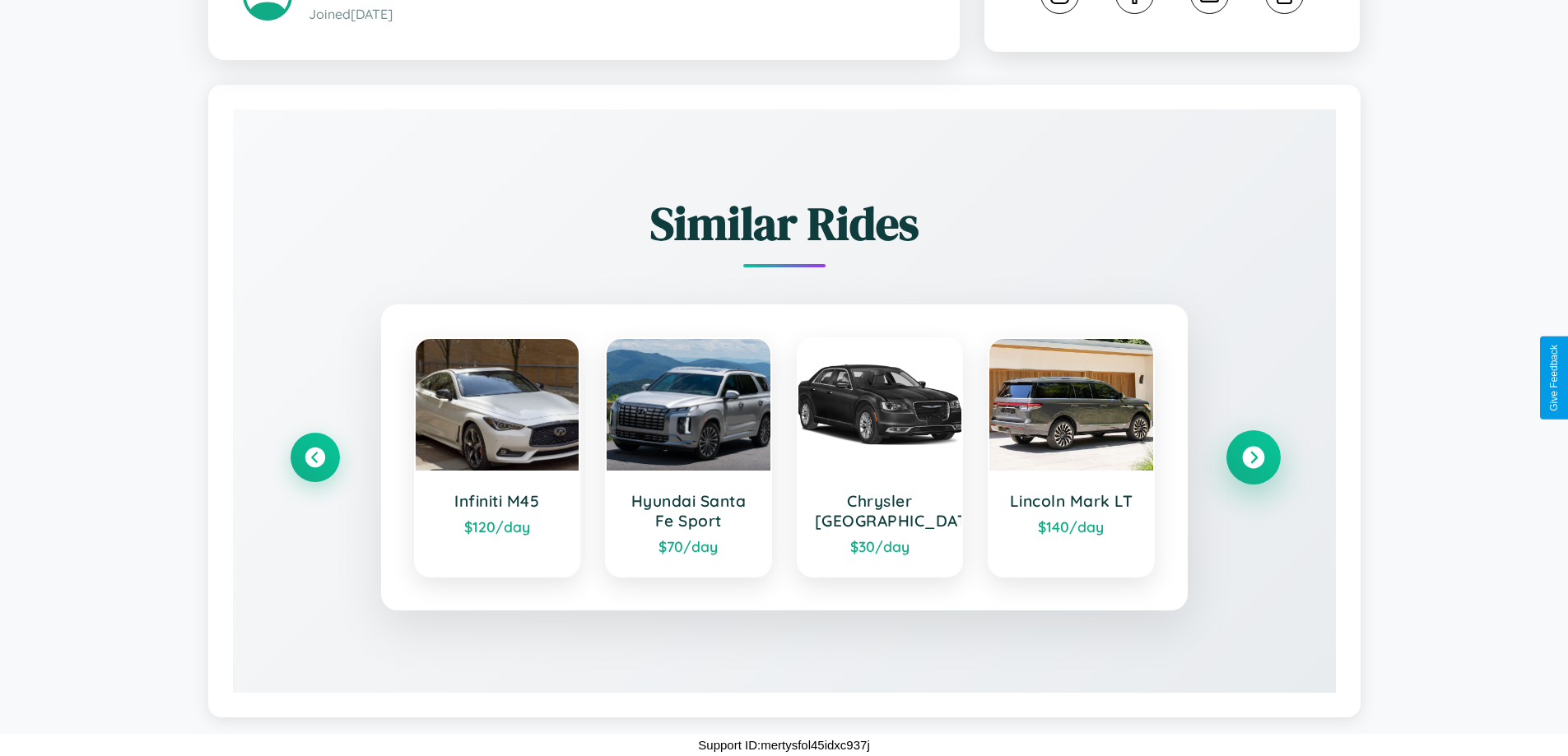
click at [1252, 458] on icon at bounding box center [1253, 458] width 22 height 22
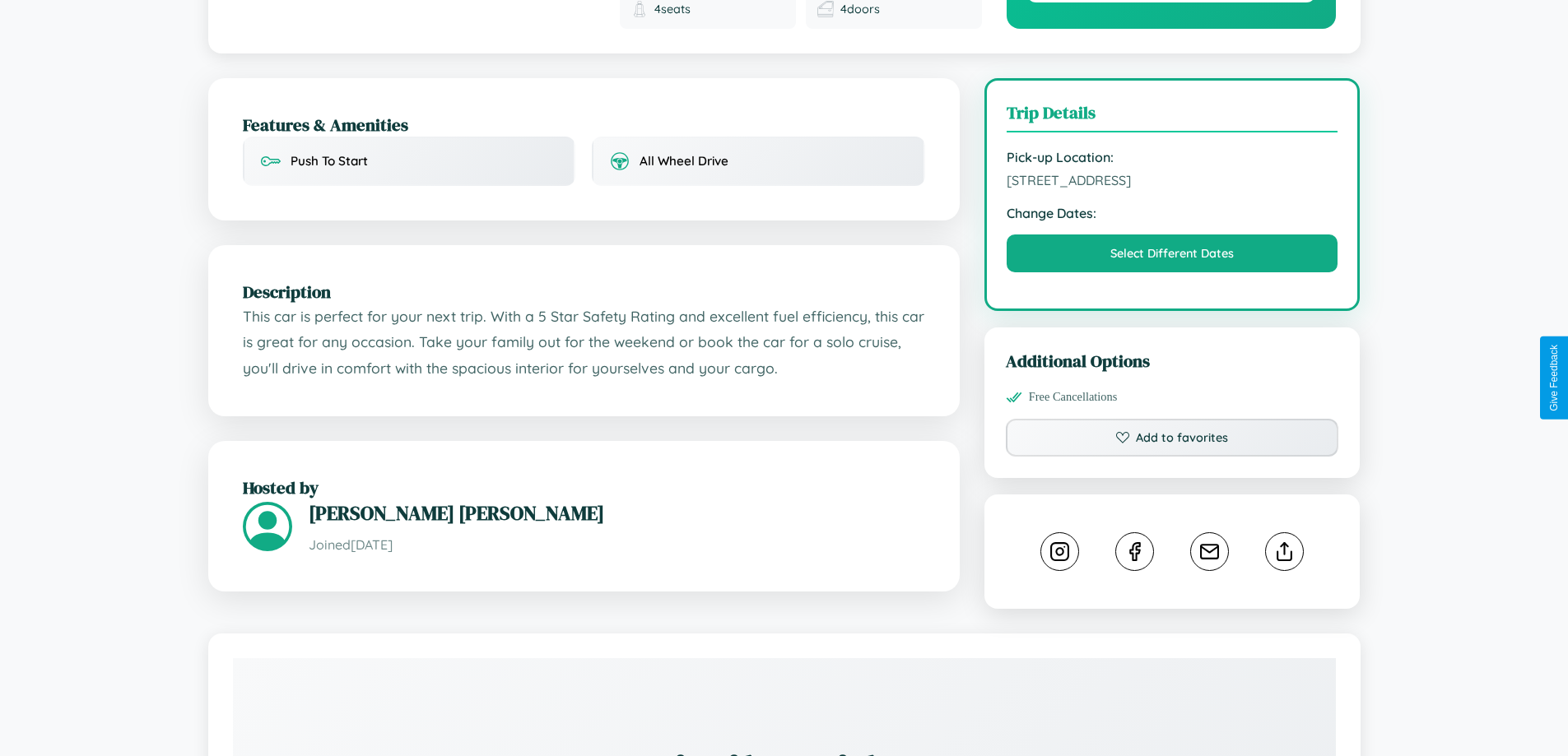
scroll to position [427, 0]
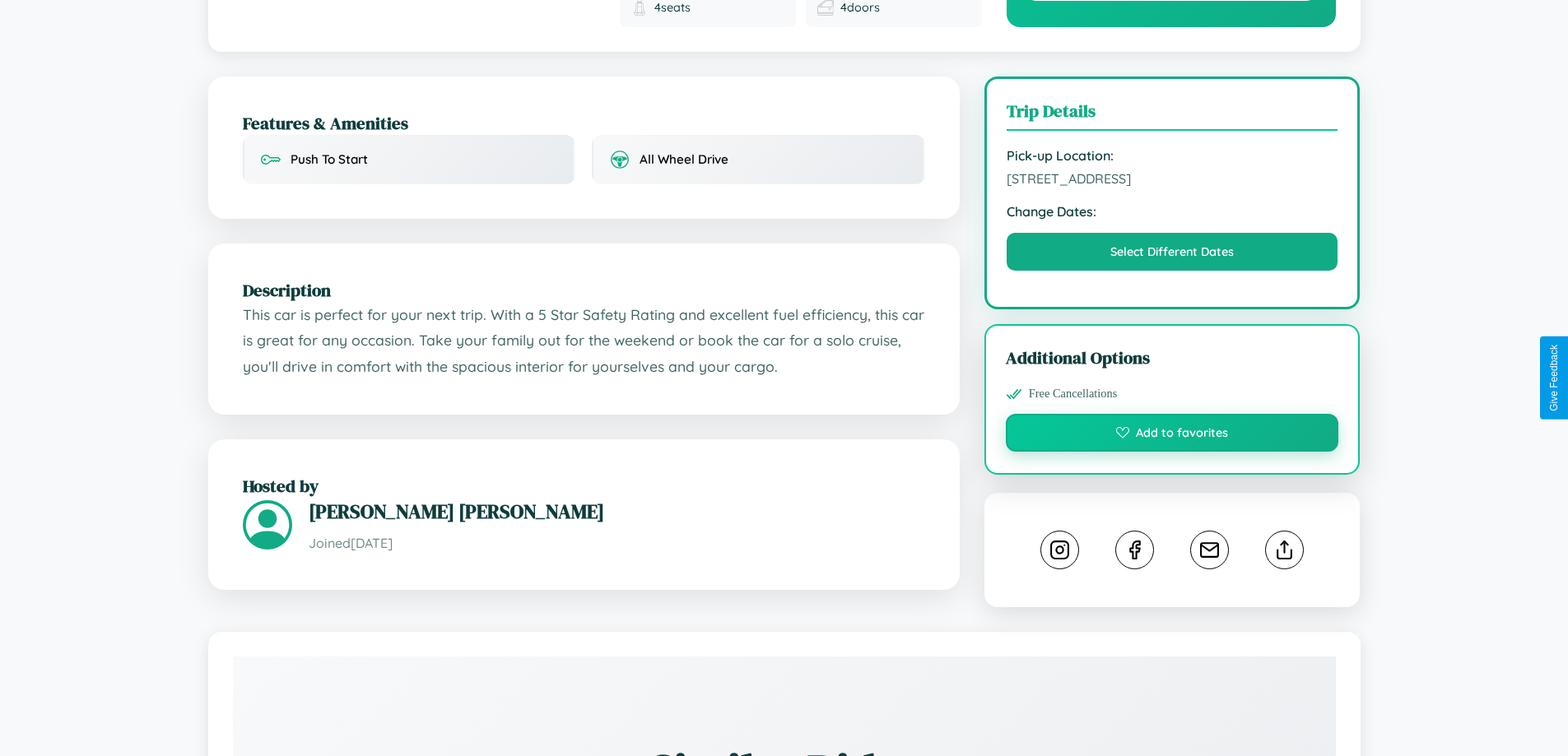
click at [1172, 414] on button "Add to favorites" at bounding box center [1173, 432] width 333 height 38
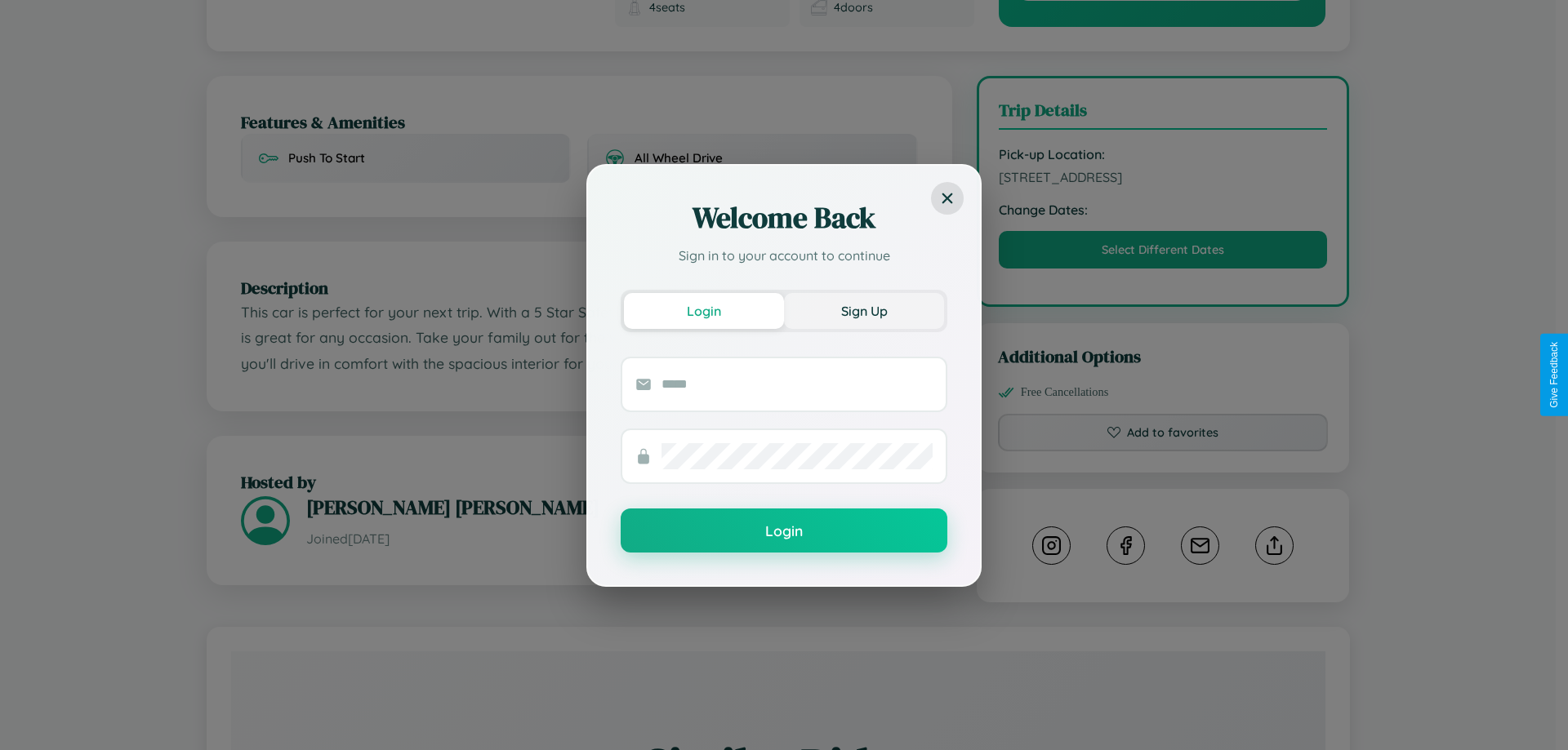
click at [864, 311] on button "Sign Up" at bounding box center [864, 311] width 160 height 36
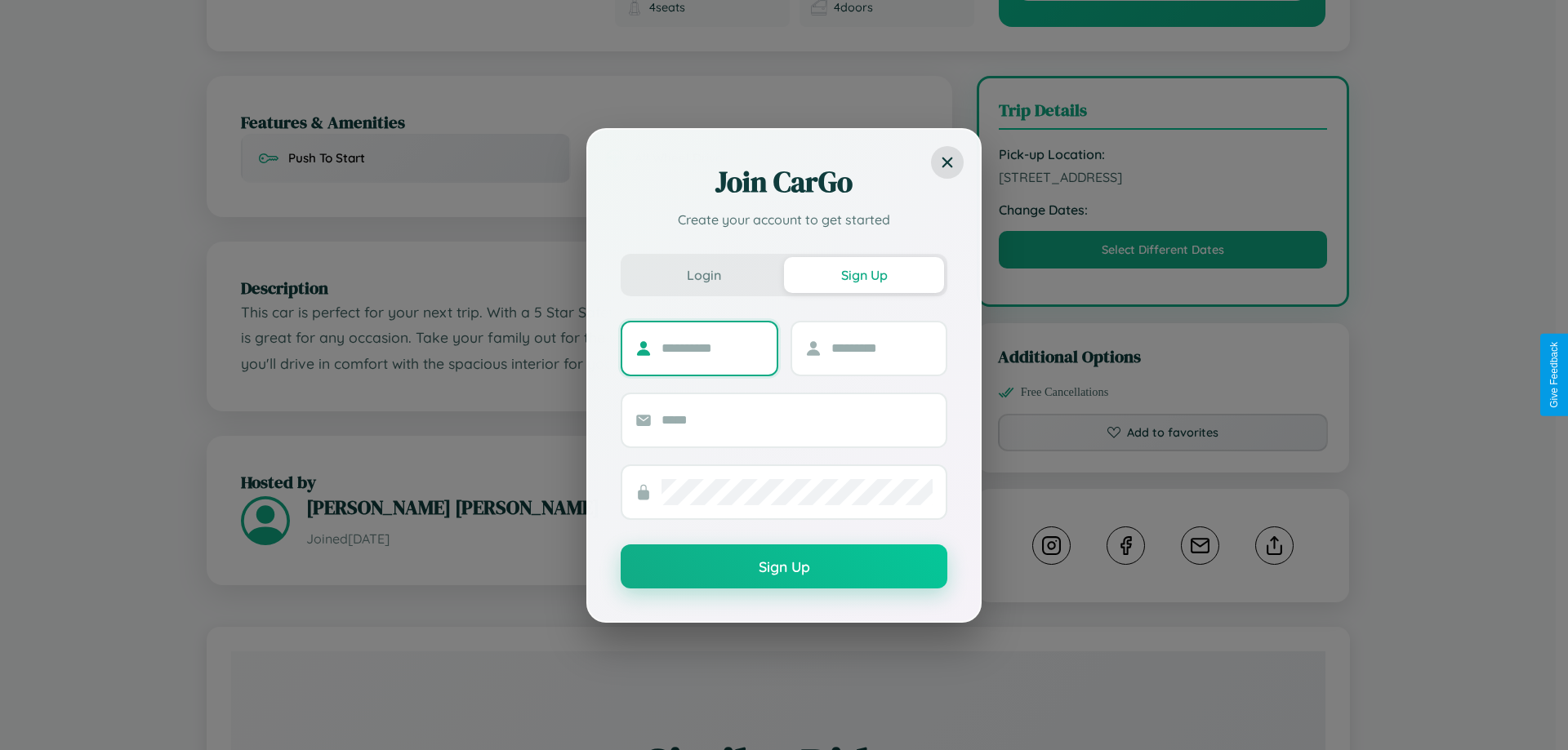
click at [712, 348] on input "text" at bounding box center [712, 349] width 102 height 26
type input "*******"
click at [881, 348] on input "text" at bounding box center [882, 349] width 102 height 26
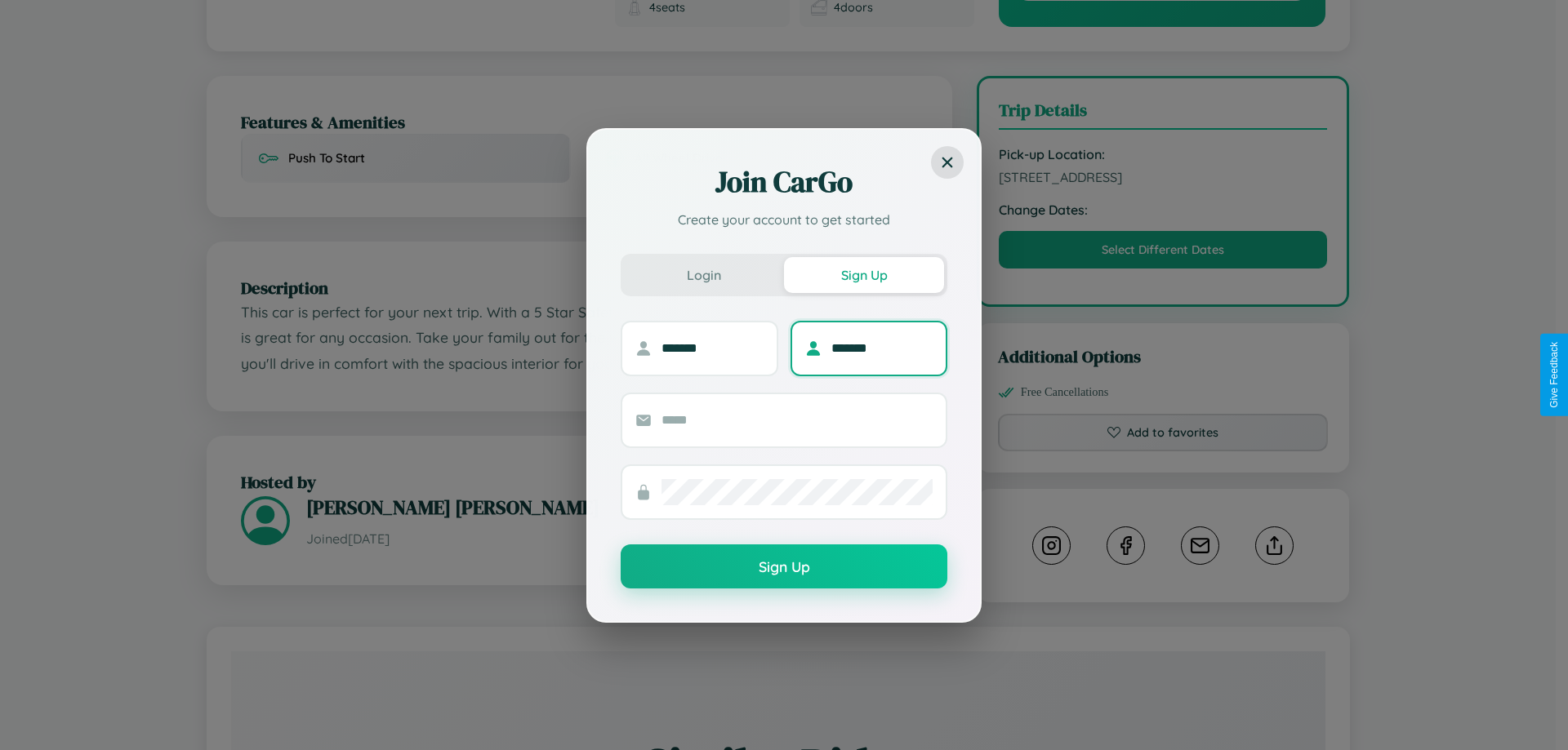
type input "*******"
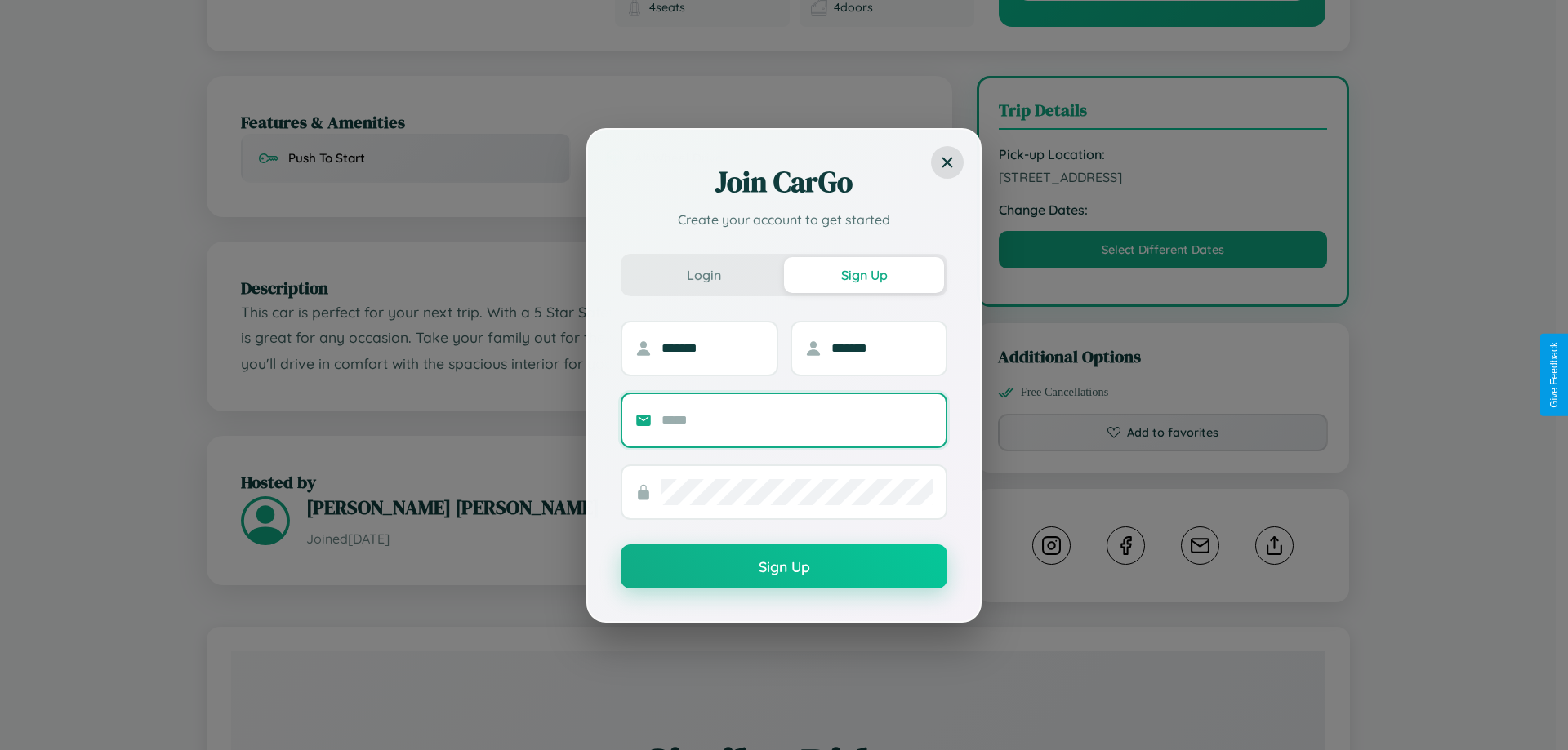
click at [797, 419] on input "text" at bounding box center [797, 420] width 271 height 26
type input "**********"
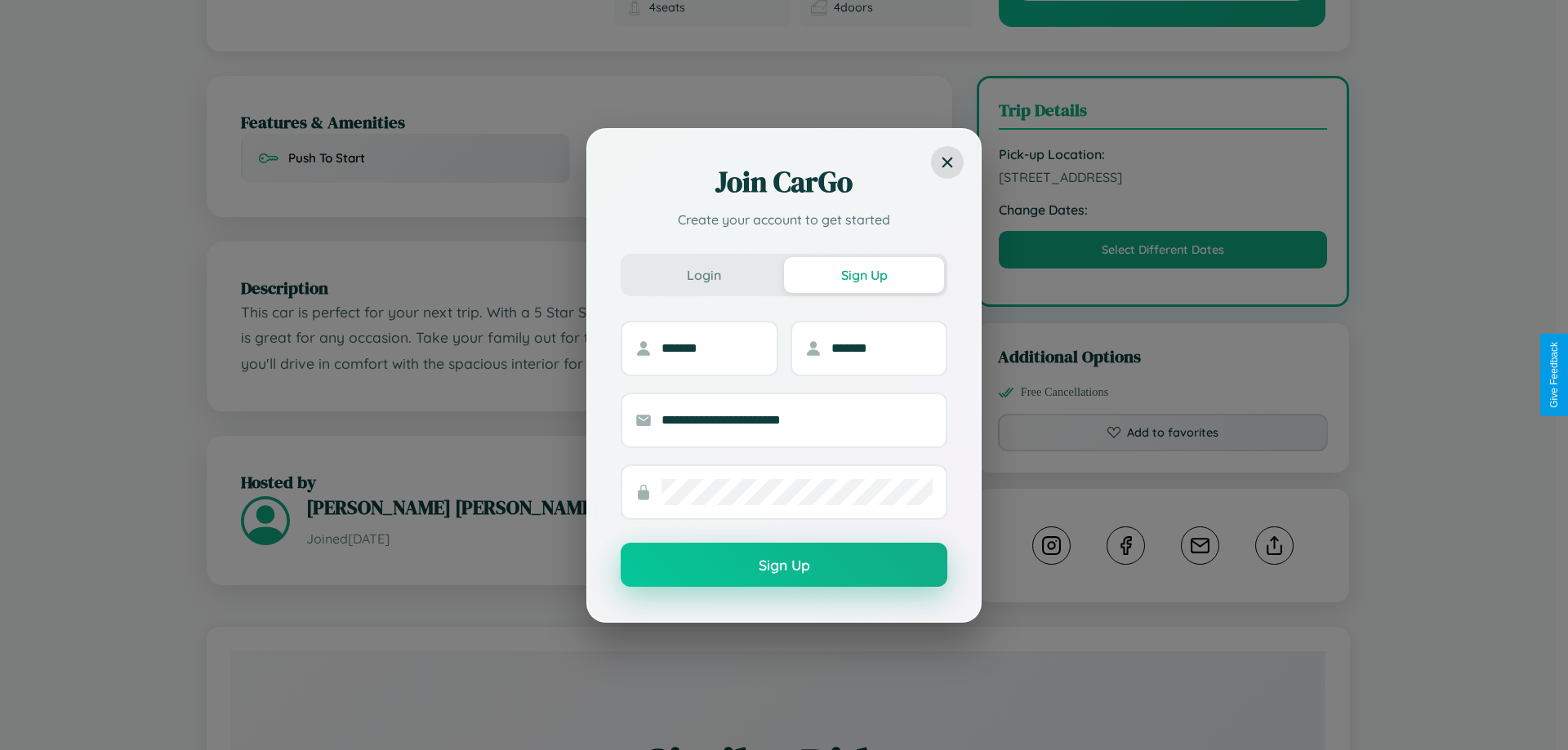
click at [784, 566] on button "Sign Up" at bounding box center [784, 565] width 327 height 44
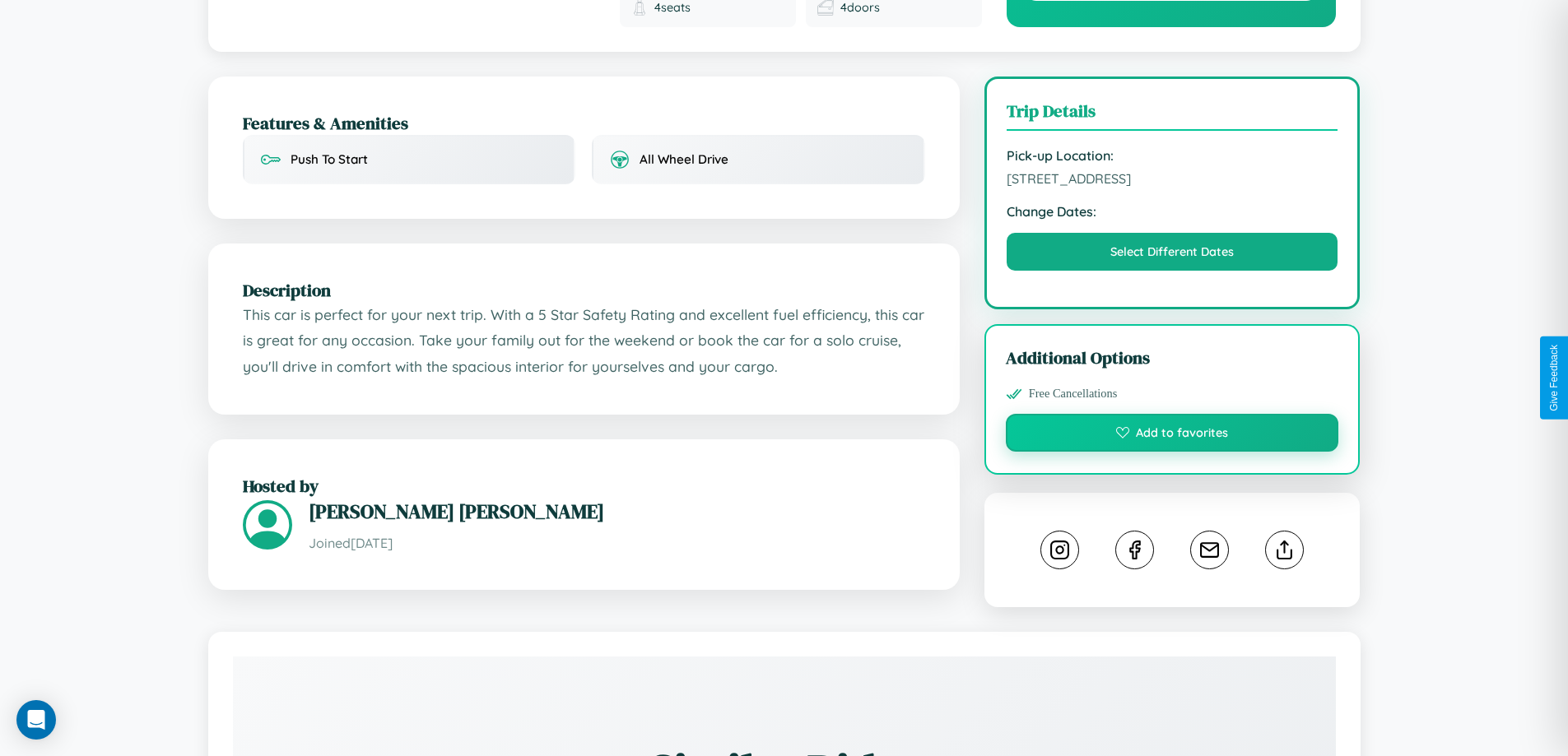
click at [1172, 414] on button "Add to favorites" at bounding box center [1173, 432] width 333 height 38
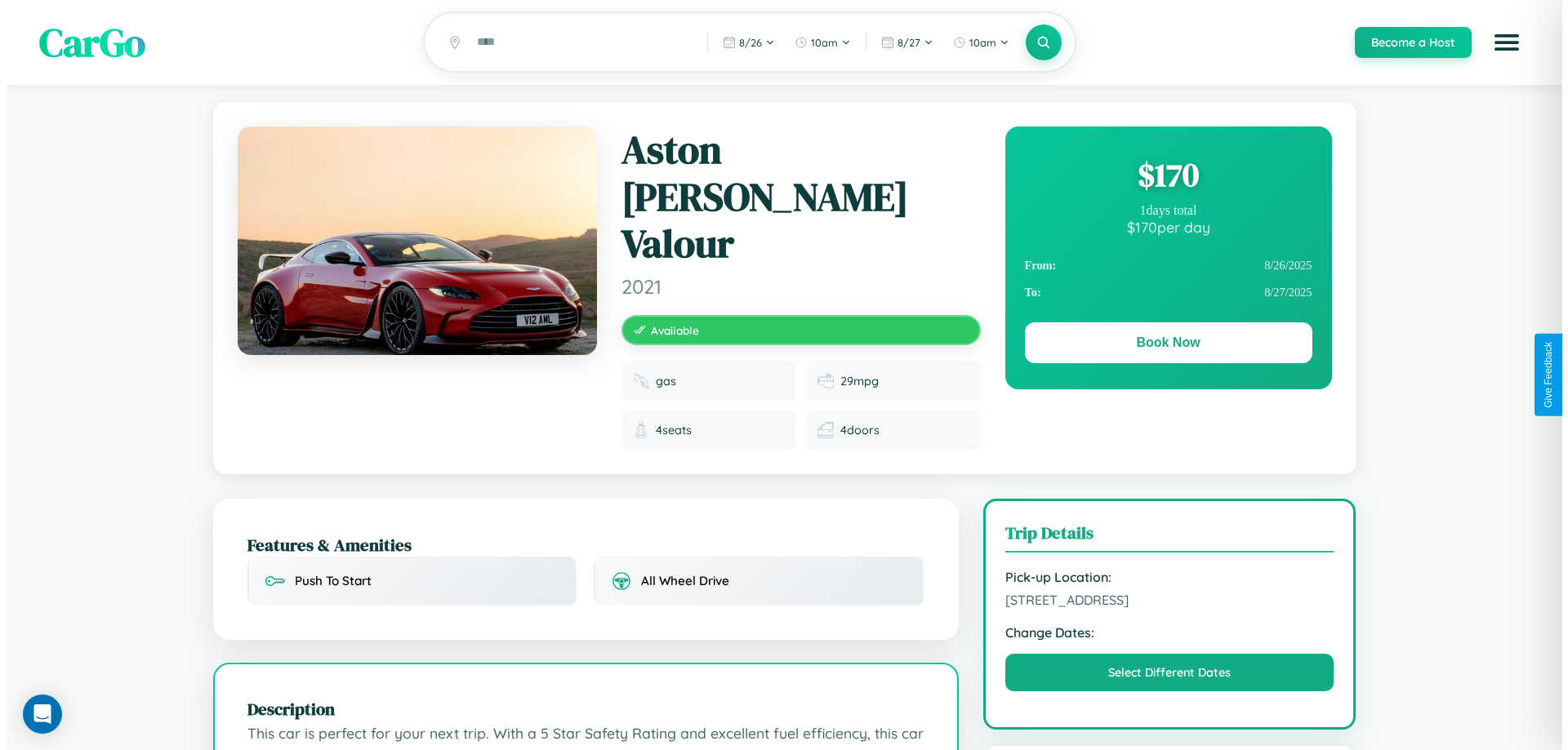
scroll to position [0, 0]
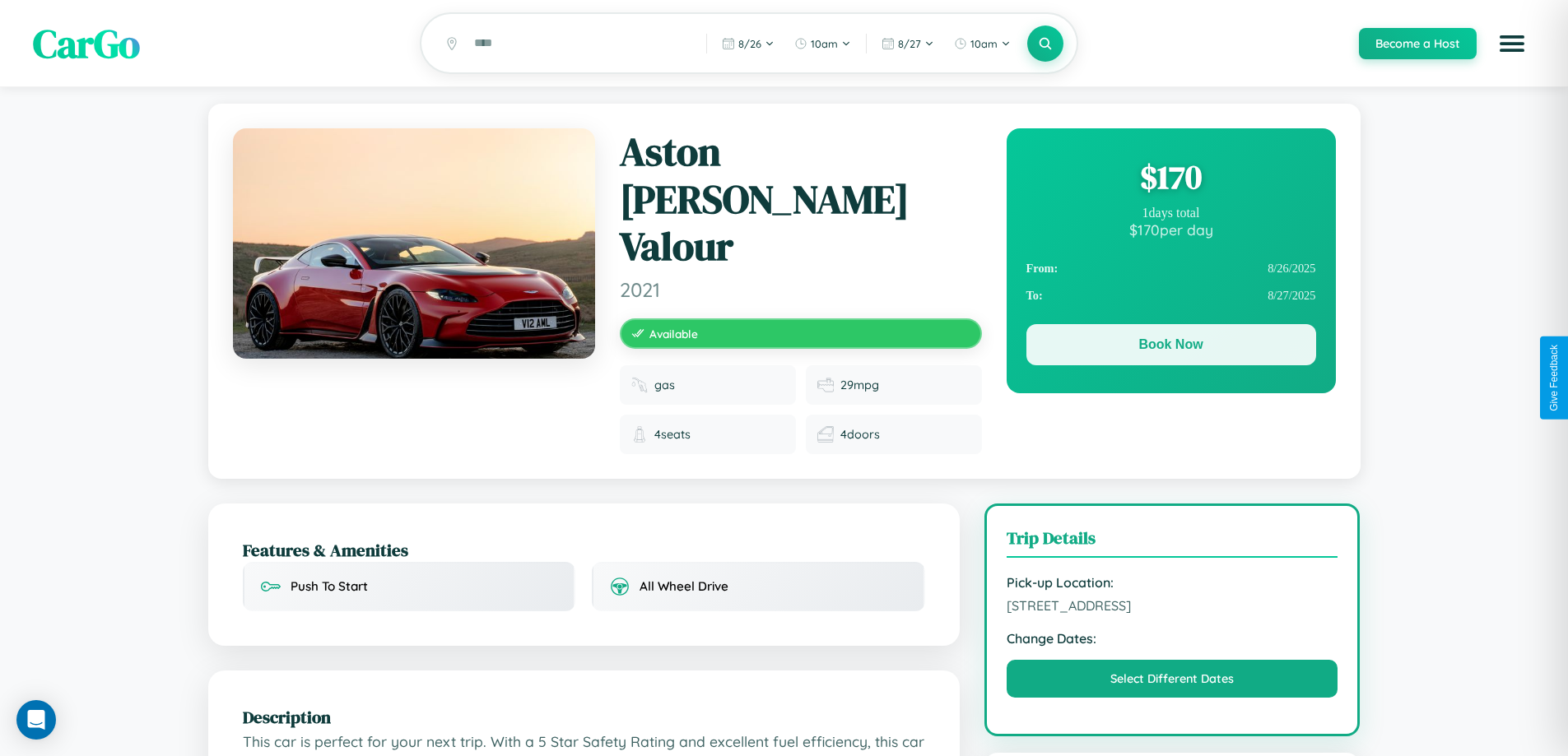
click at [1170, 347] on button "Book Now" at bounding box center [1171, 344] width 289 height 41
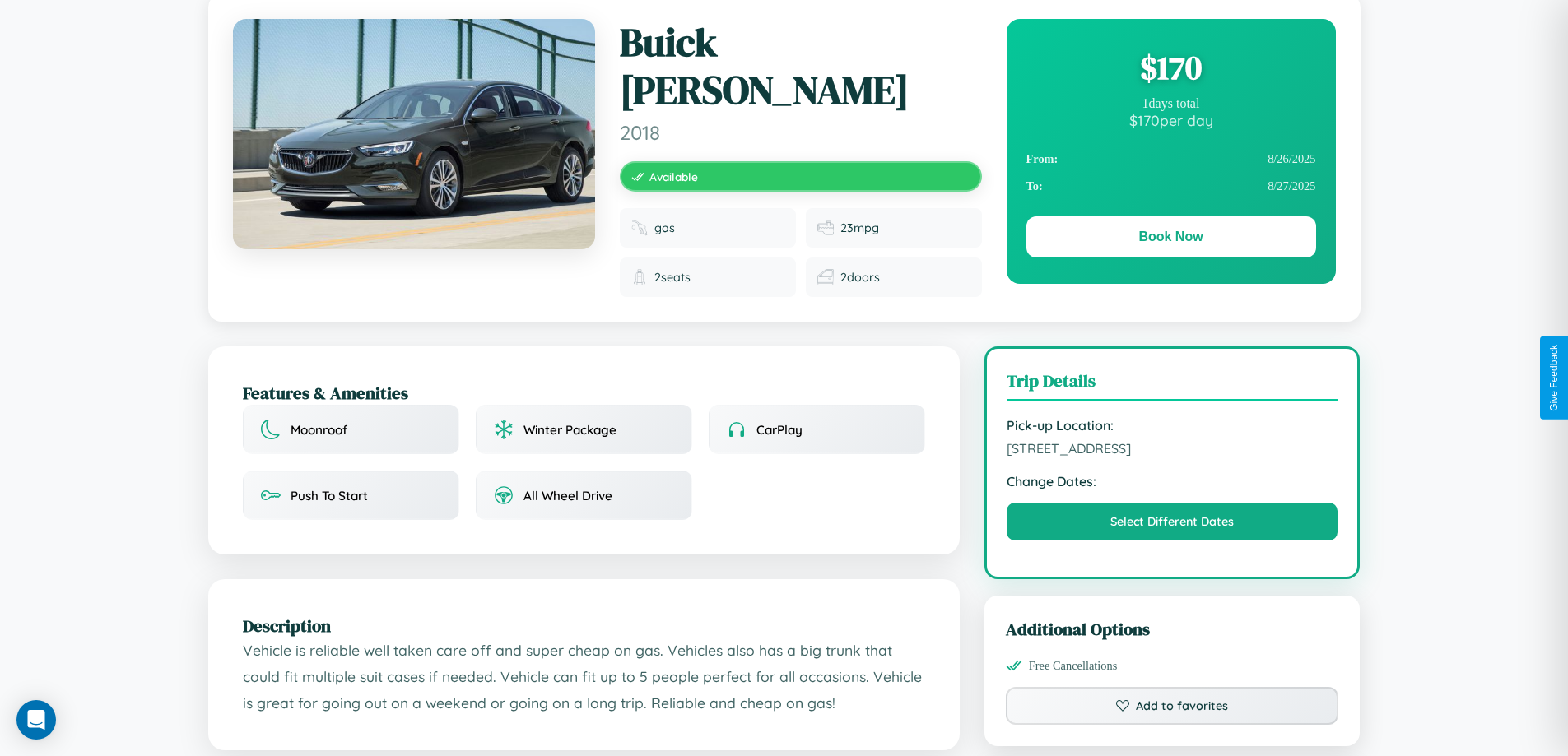
scroll to position [397, 0]
